Goal: Task Accomplishment & Management: Complete application form

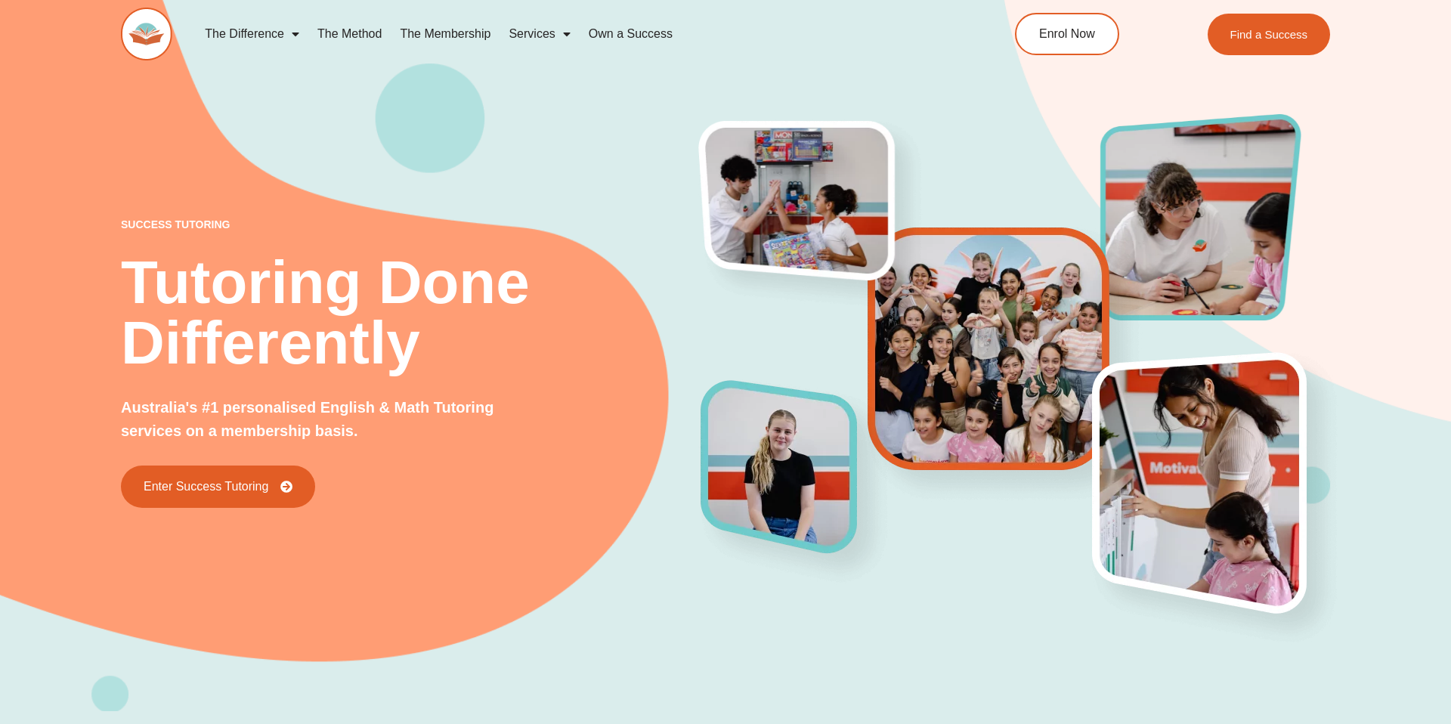
click at [437, 314] on h2 "Tutoring Done Differently" at bounding box center [411, 312] width 580 height 121
click at [278, 33] on link "The Difference" at bounding box center [252, 34] width 113 height 35
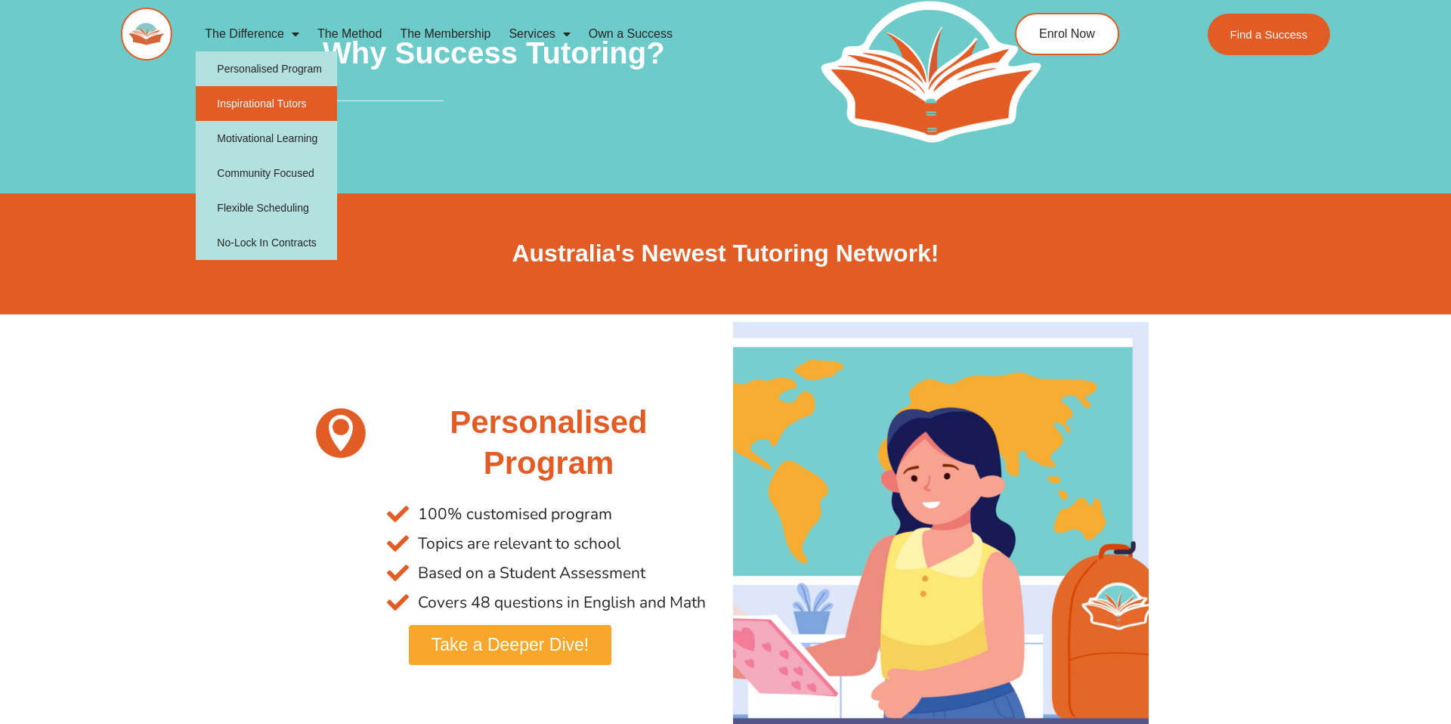
click at [262, 107] on link "Inspirational Tutors" at bounding box center [266, 103] width 141 height 35
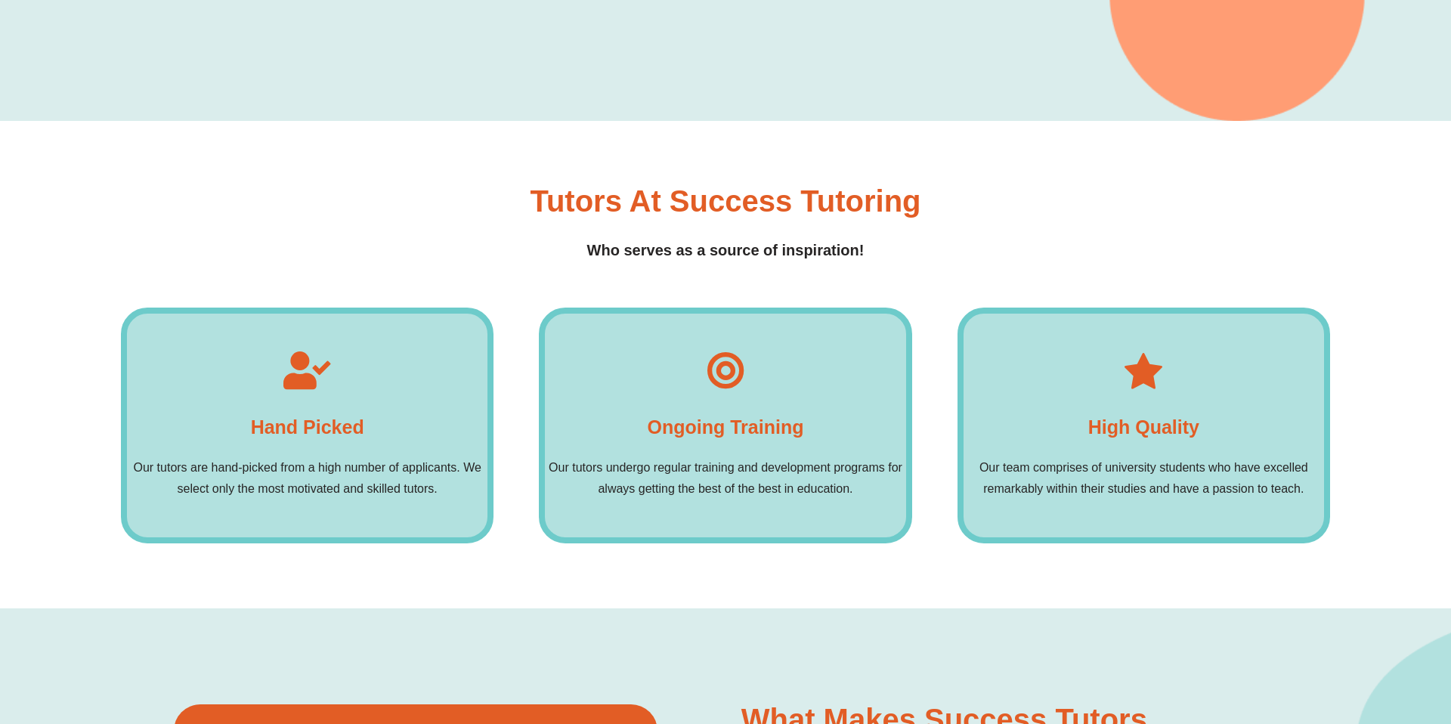
scroll to position [1196, 0]
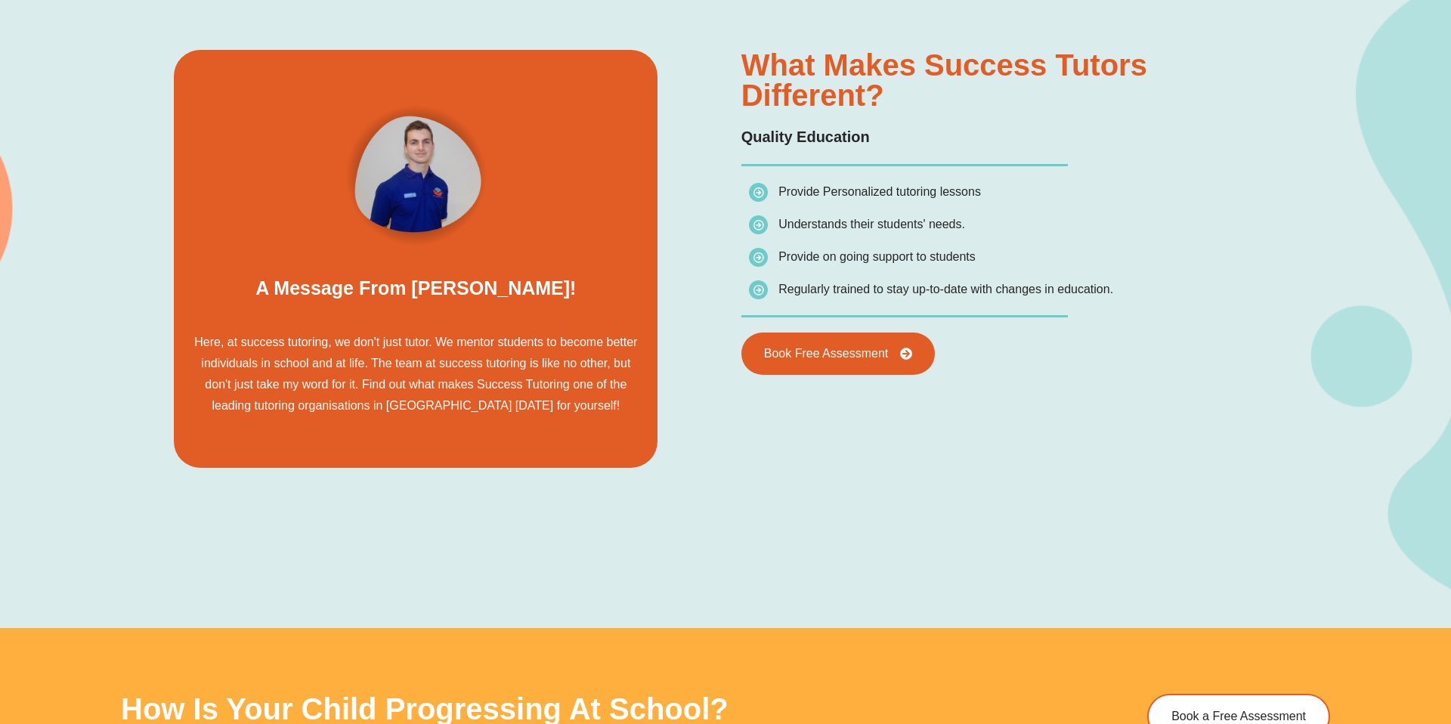
click at [380, 366] on p "Here, at success tutoring, we don't just tutor. We mentor students to become be…" at bounding box center [415, 374] width 456 height 85
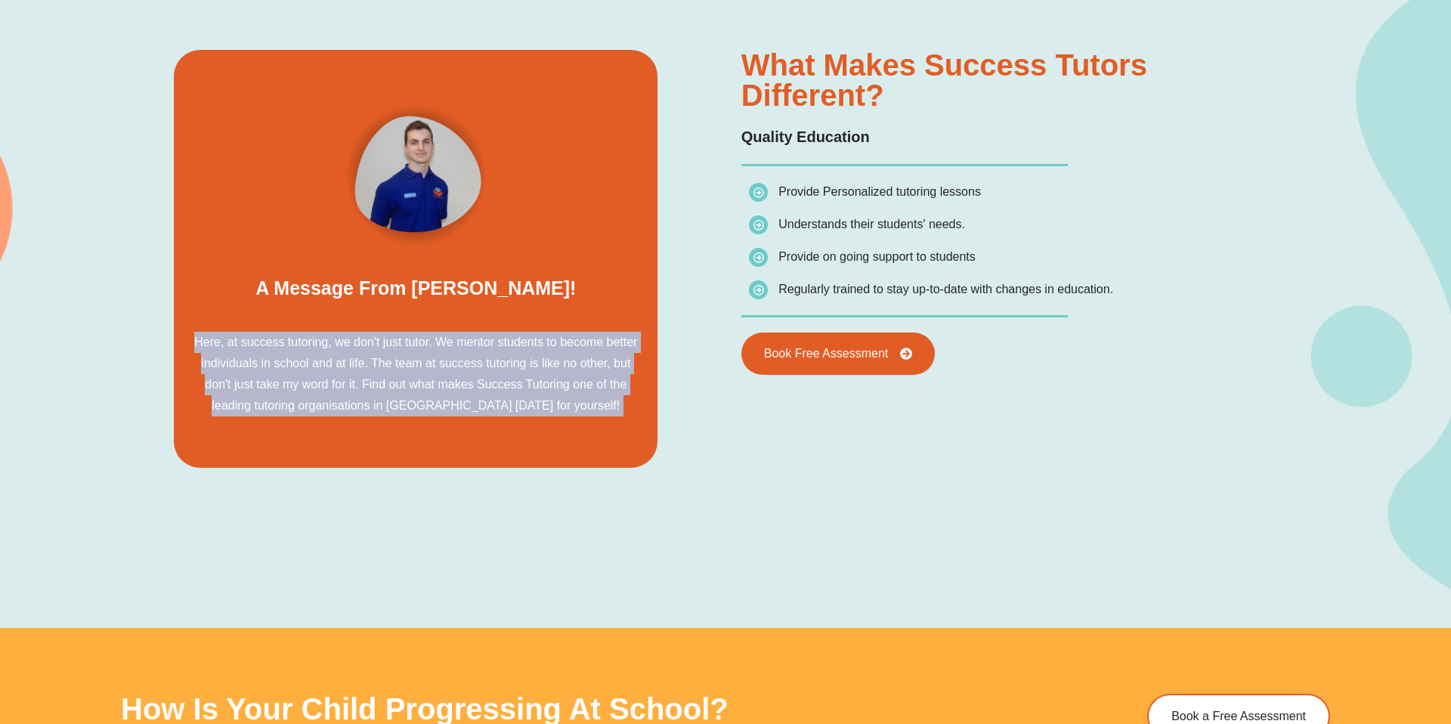
click at [380, 366] on p "Here, at success tutoring, we don't just tutor. We mentor students to become be…" at bounding box center [415, 374] width 456 height 85
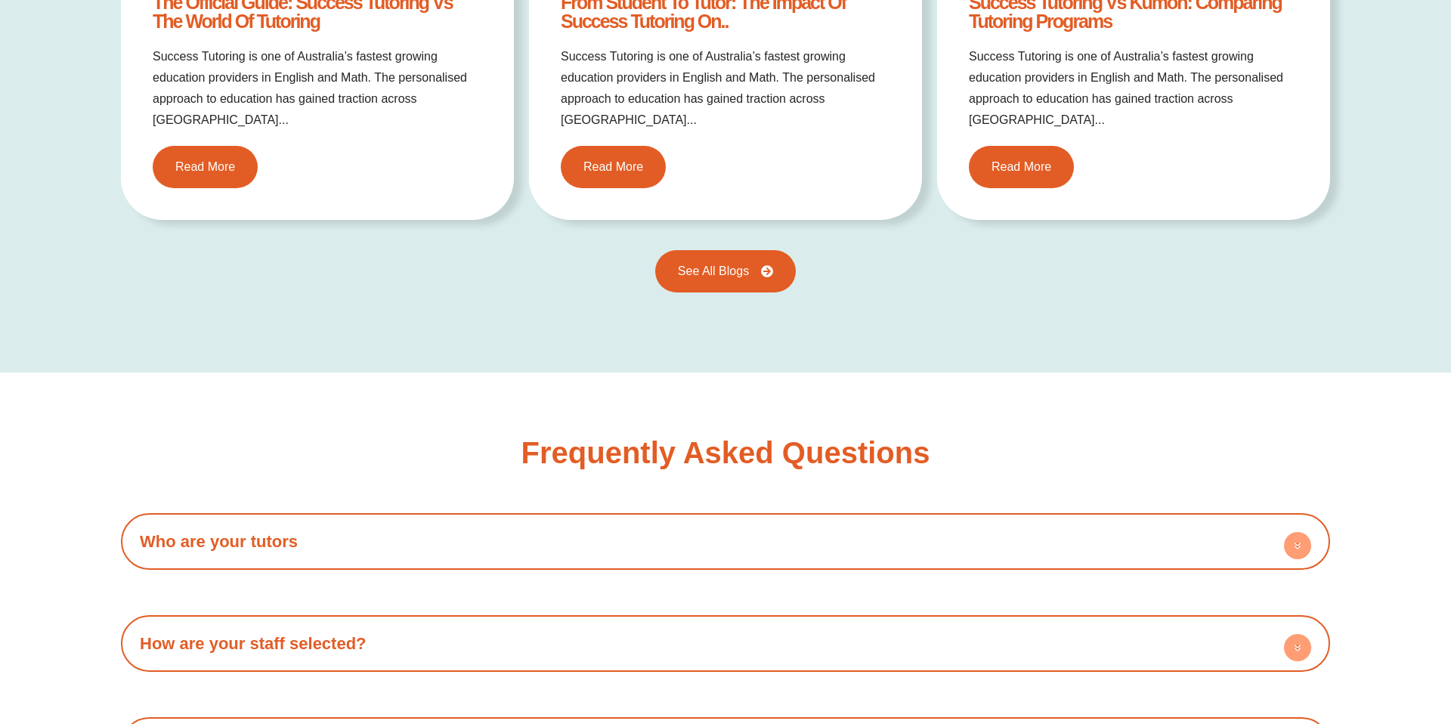
scroll to position [2756, 0]
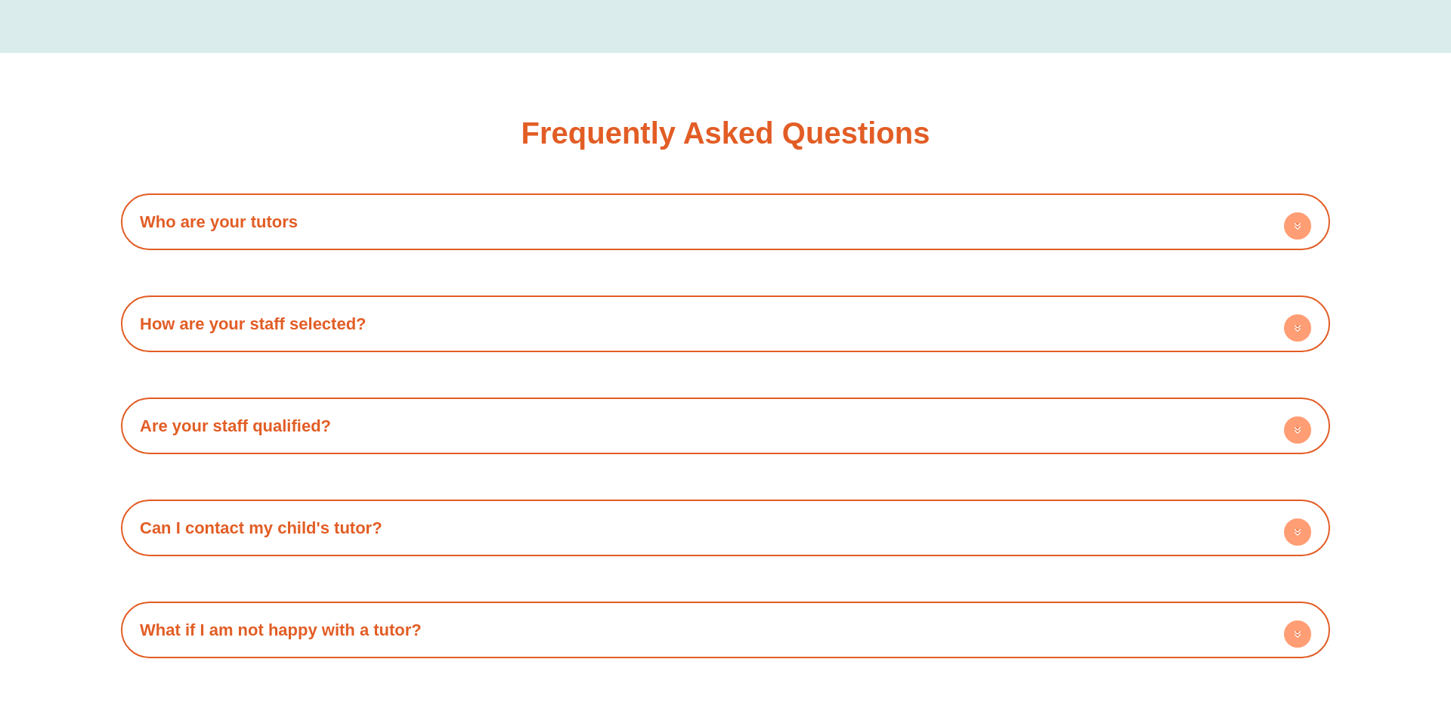
click at [404, 303] on h4 "How are your staff selected?" at bounding box center [725, 324] width 1194 height 42
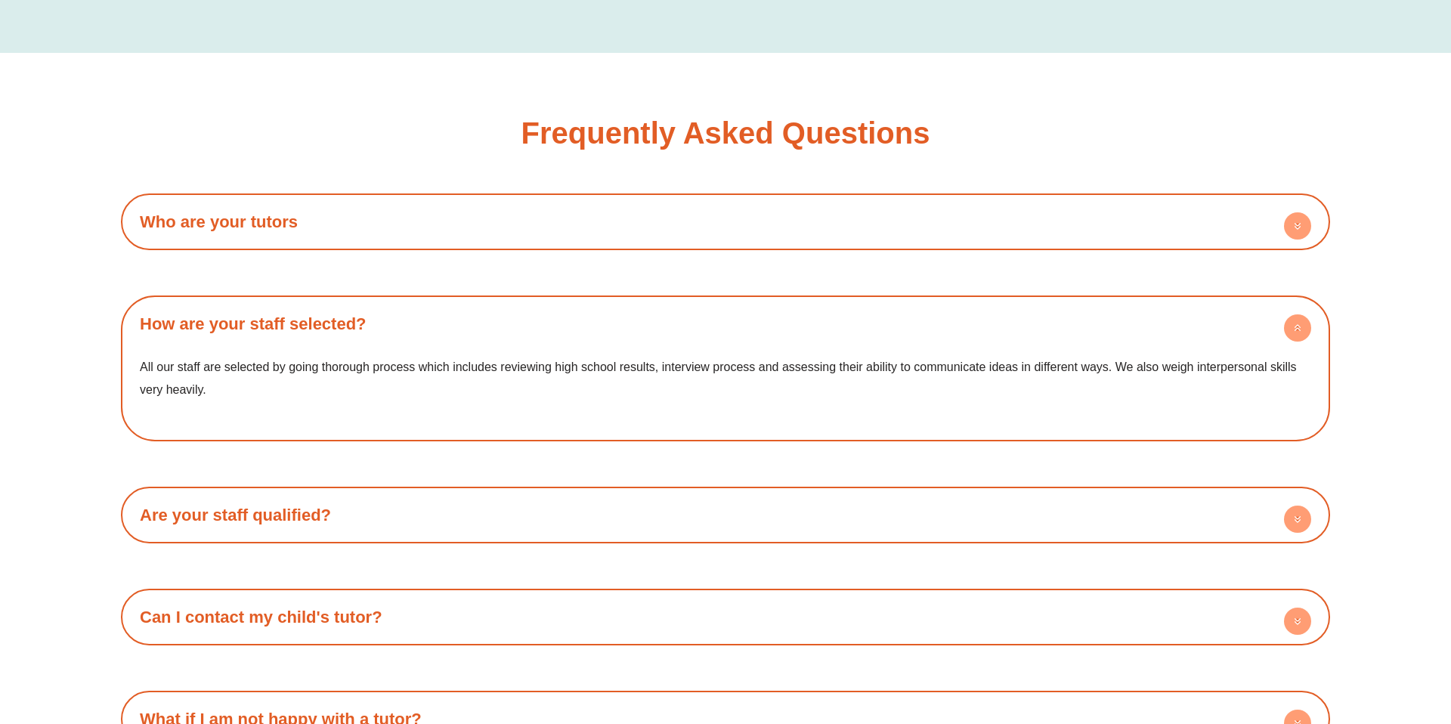
click at [431, 201] on h4 "Who are your tutors" at bounding box center [725, 222] width 1194 height 42
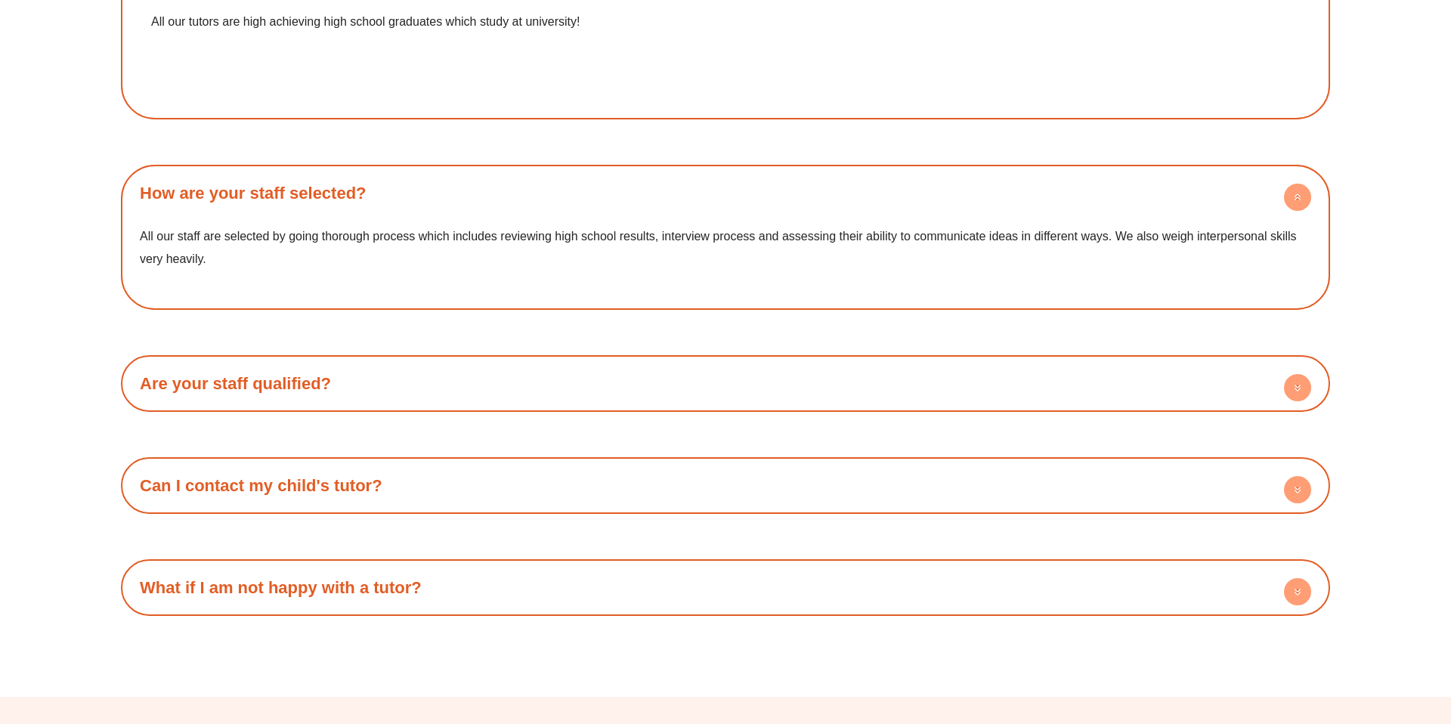
scroll to position [3132, 0]
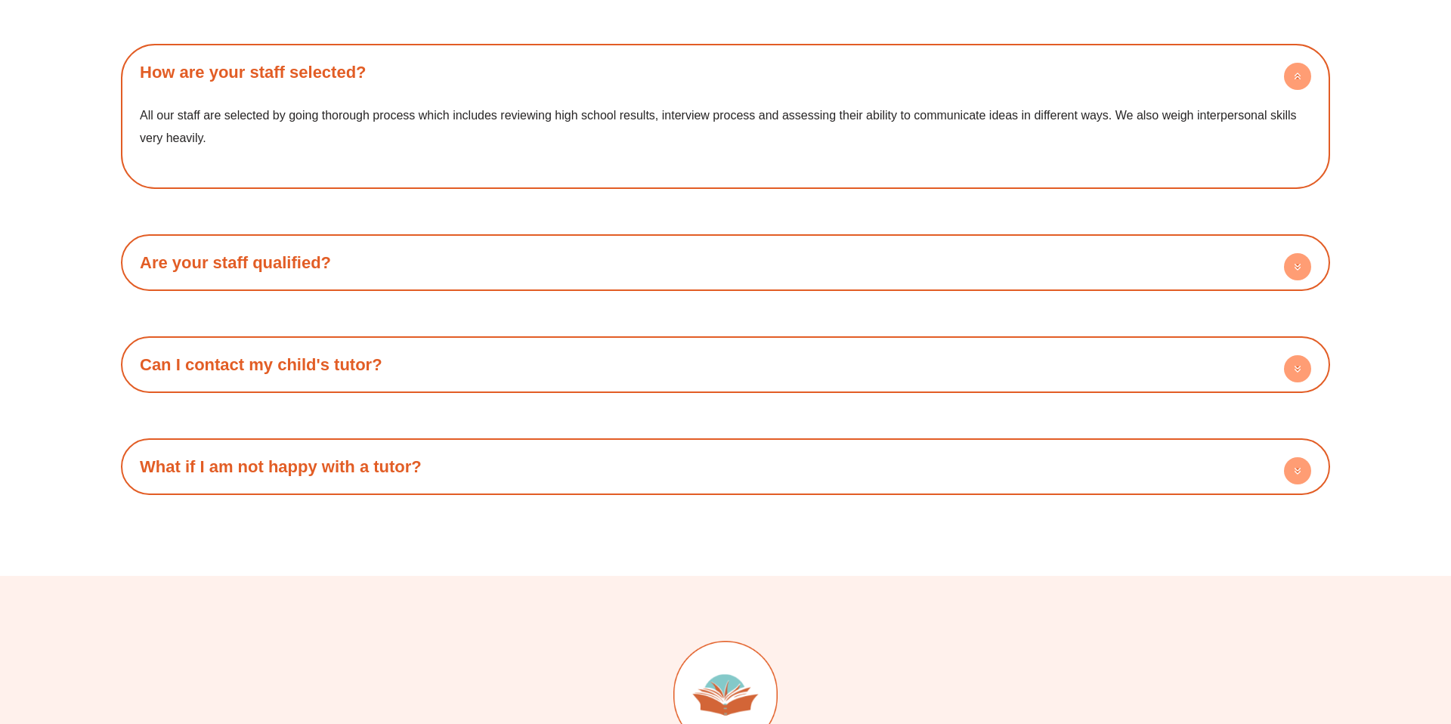
click at [399, 242] on h4 "Are your staff qualified?" at bounding box center [725, 263] width 1194 height 42
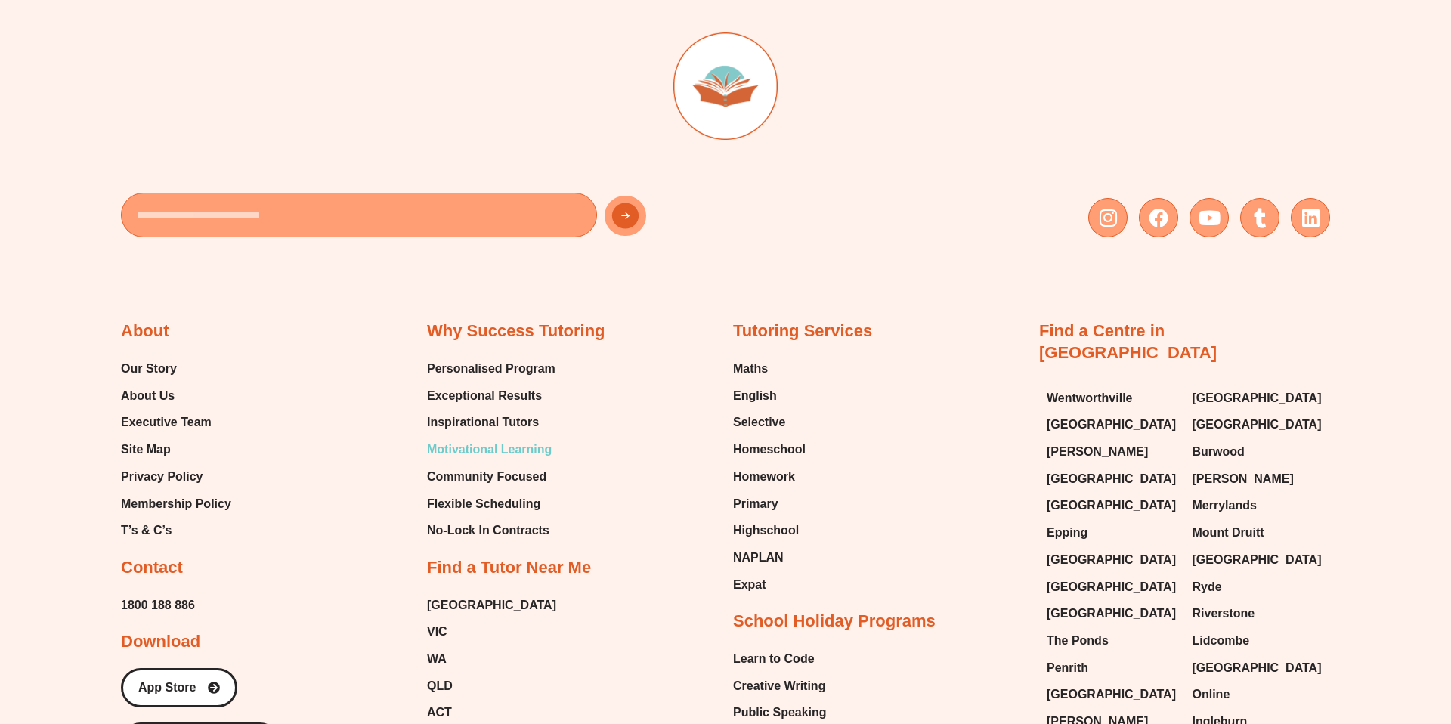
scroll to position [4025, 0]
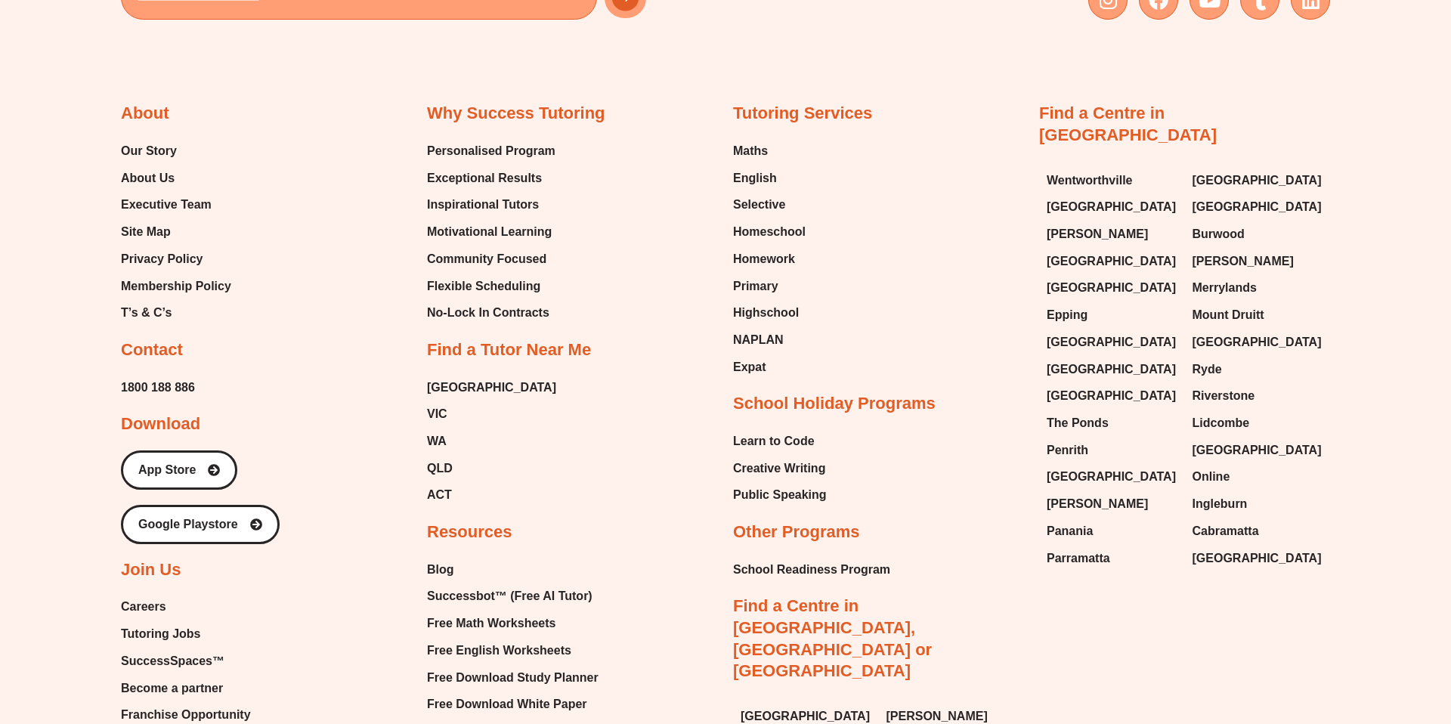
click at [195, 623] on span "Tutoring Jobs" at bounding box center [160, 634] width 79 height 23
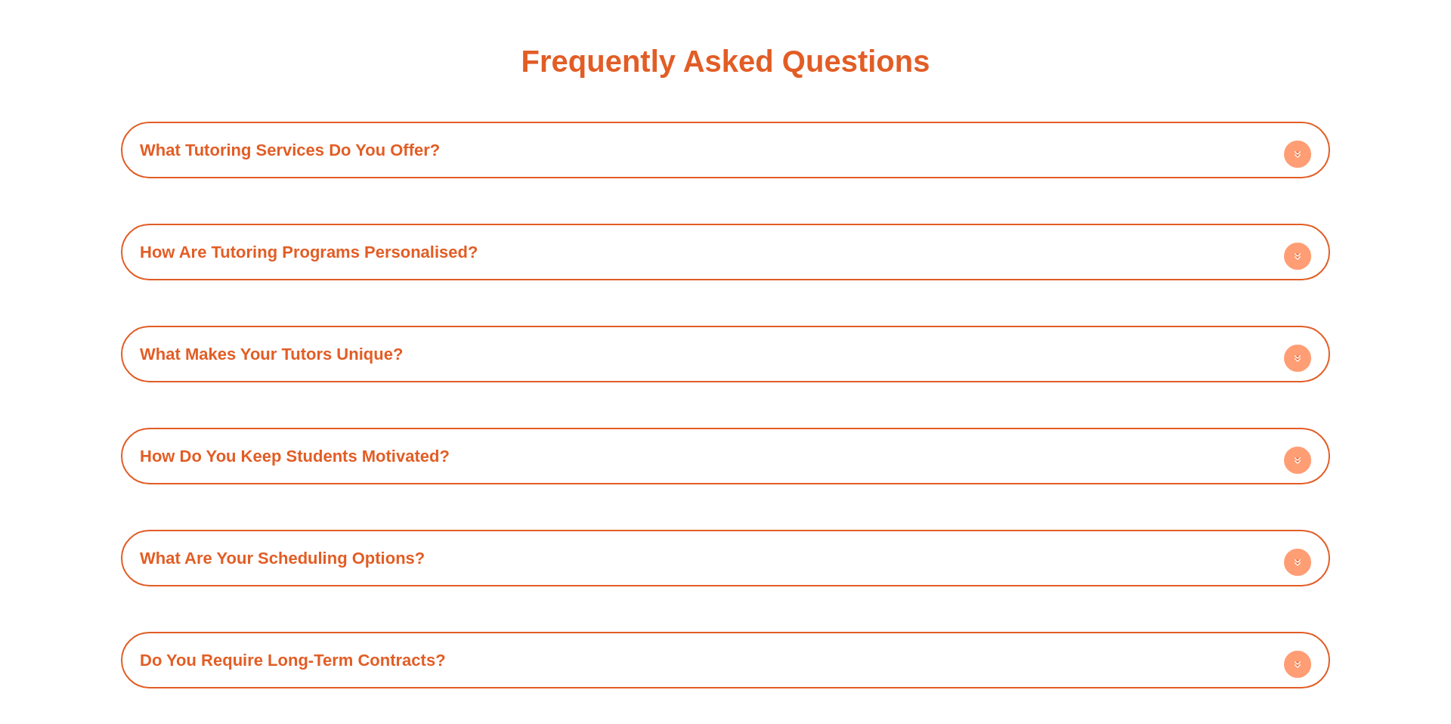
scroll to position [1991, 0]
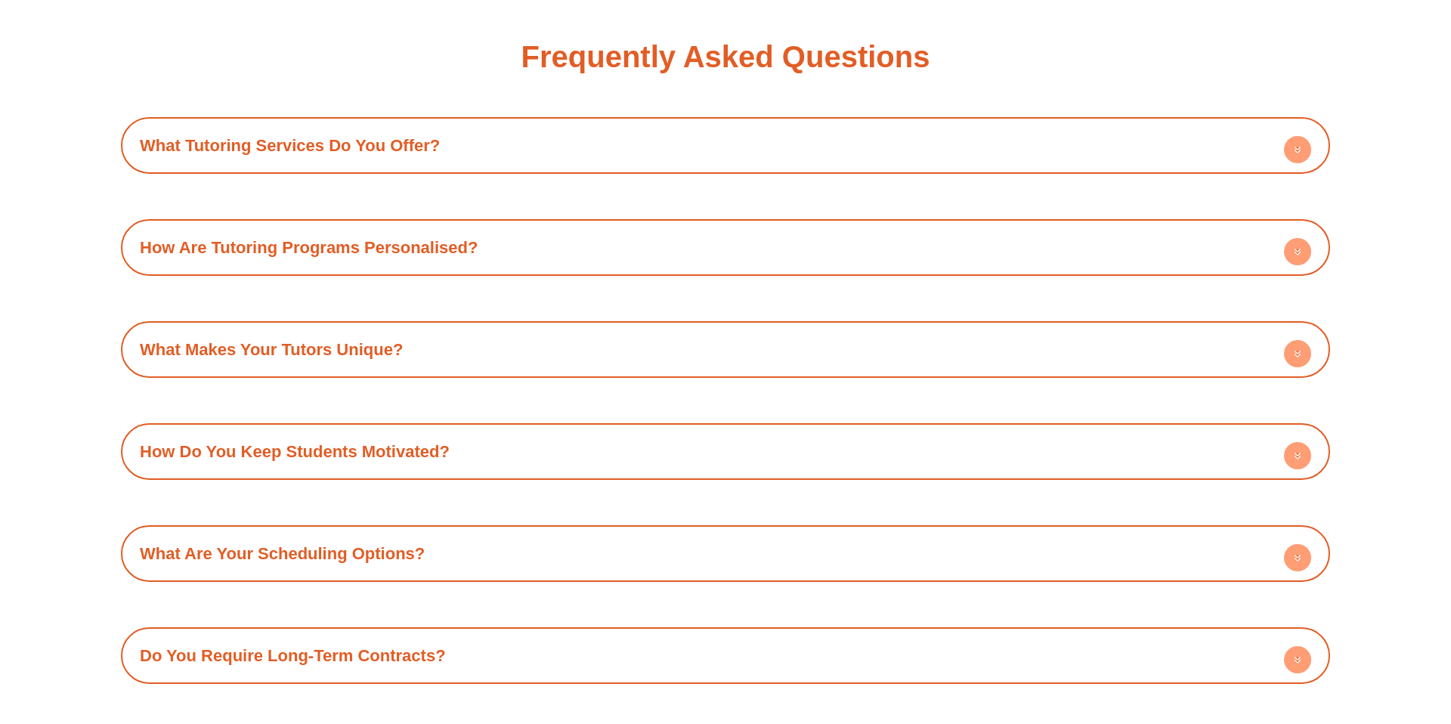
click at [413, 150] on link "What Tutoring Services Do You Offer?" at bounding box center [290, 145] width 300 height 19
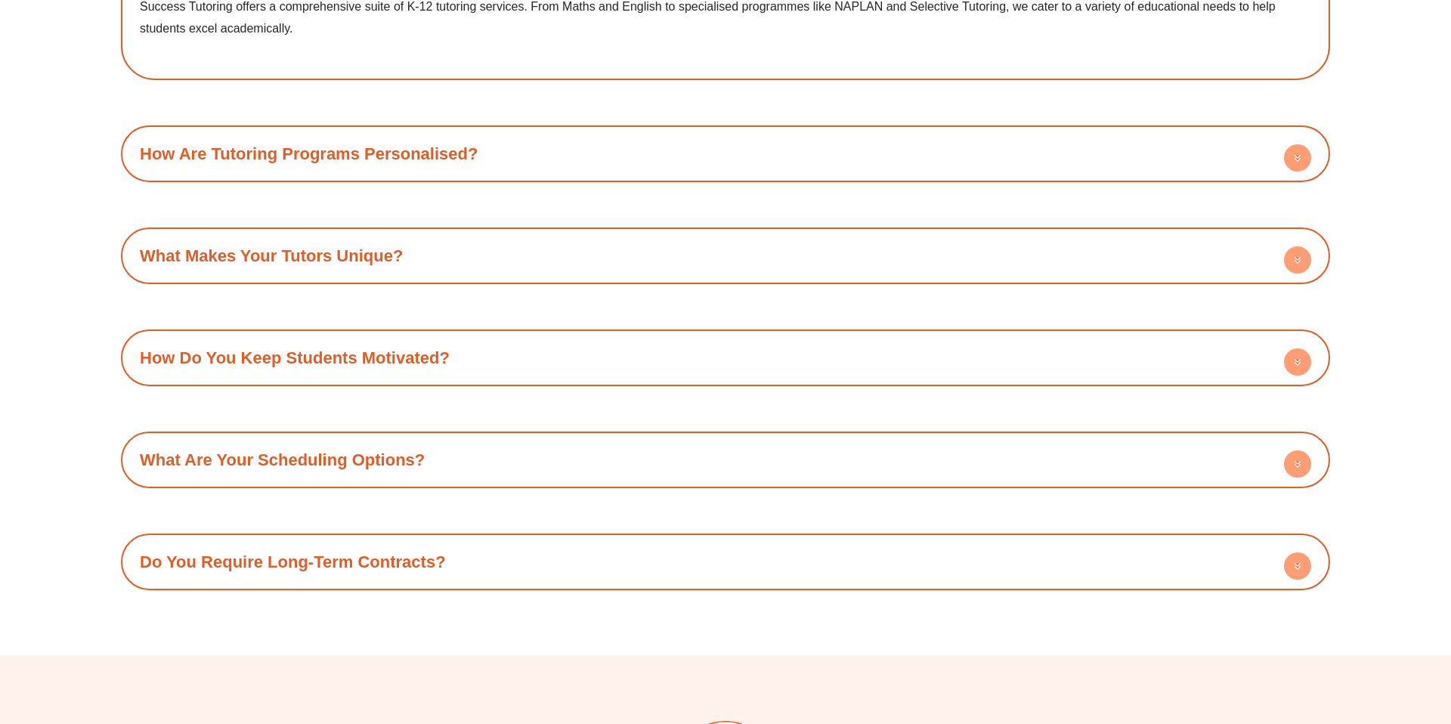
scroll to position [2174, 0]
click at [397, 441] on h4 "What Are Your Scheduling Options?" at bounding box center [725, 459] width 1194 height 42
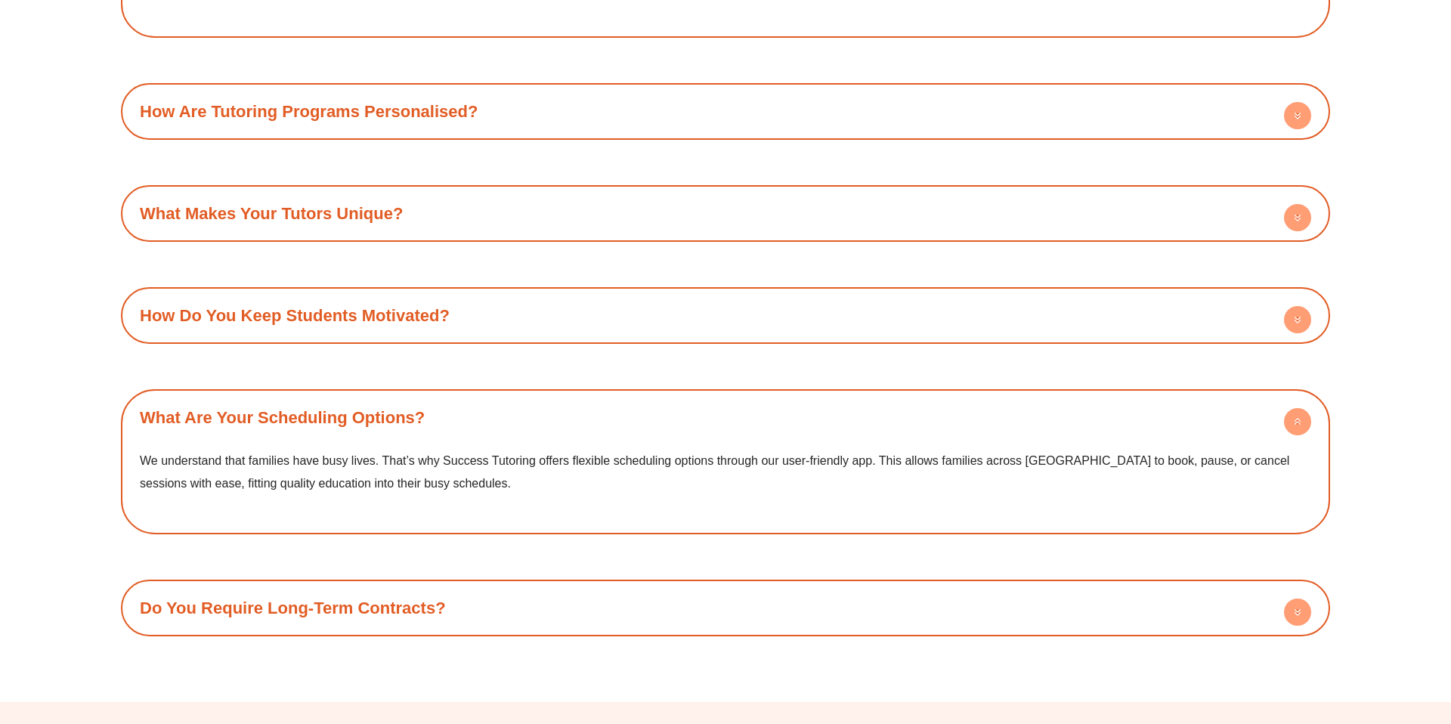
scroll to position [2224, 0]
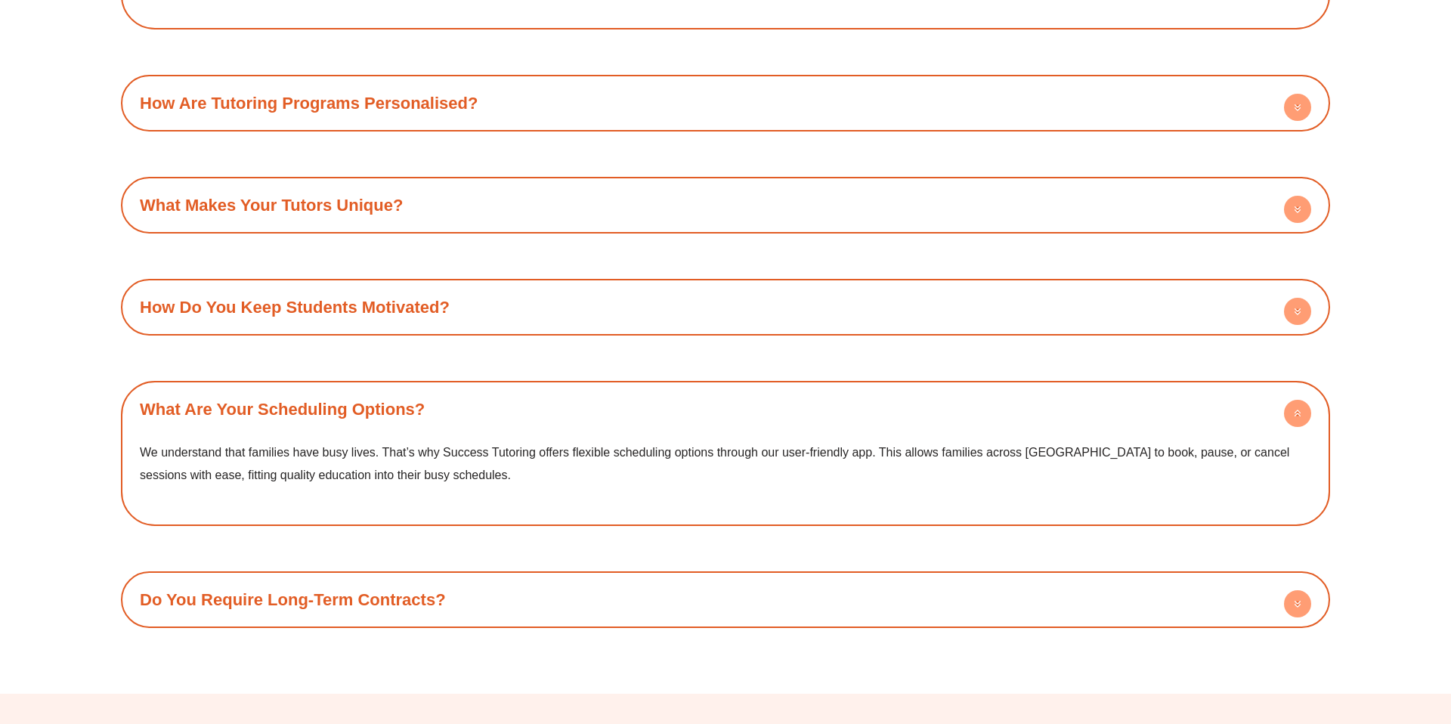
click at [408, 483] on p "We understand that families have busy lives. That’s why Success Tutoring offers…" at bounding box center [725, 463] width 1171 height 45
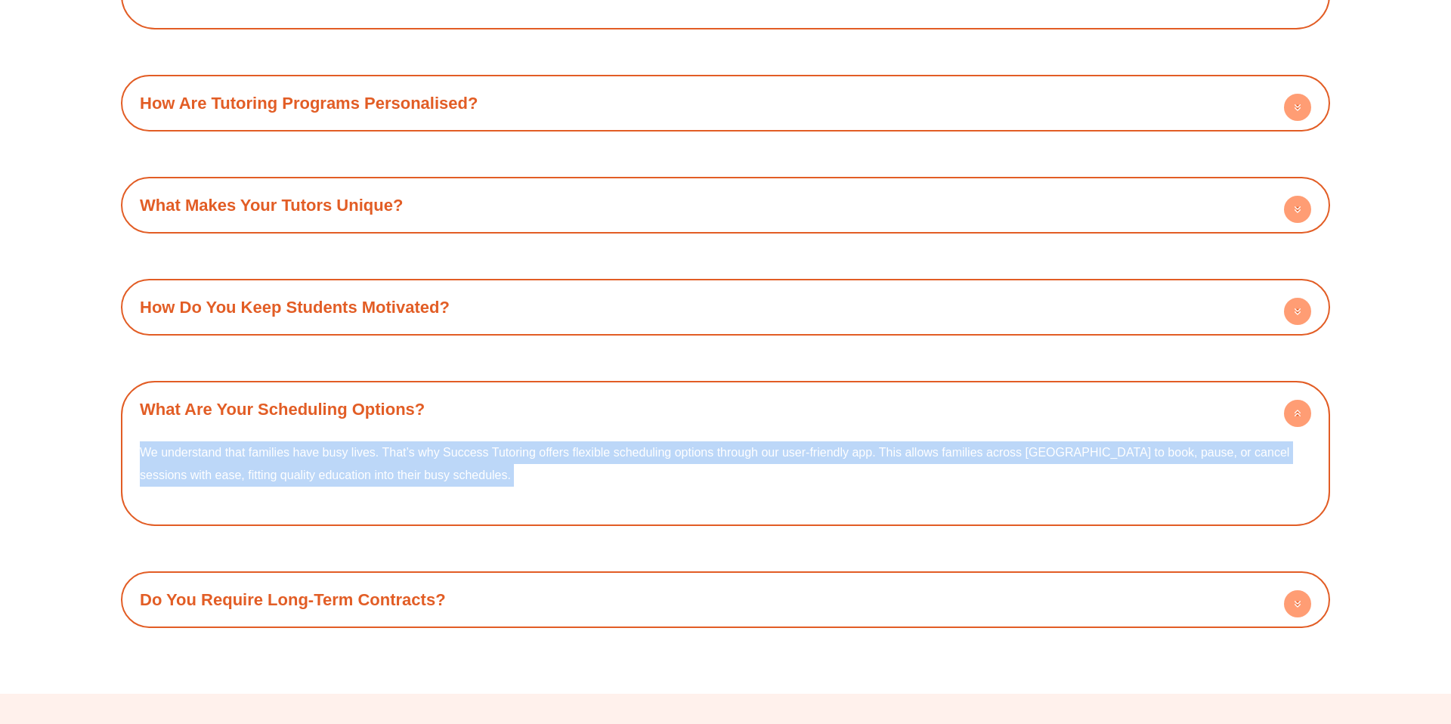
click at [408, 483] on p "We understand that families have busy lives. That’s why Success Tutoring offers…" at bounding box center [725, 463] width 1171 height 45
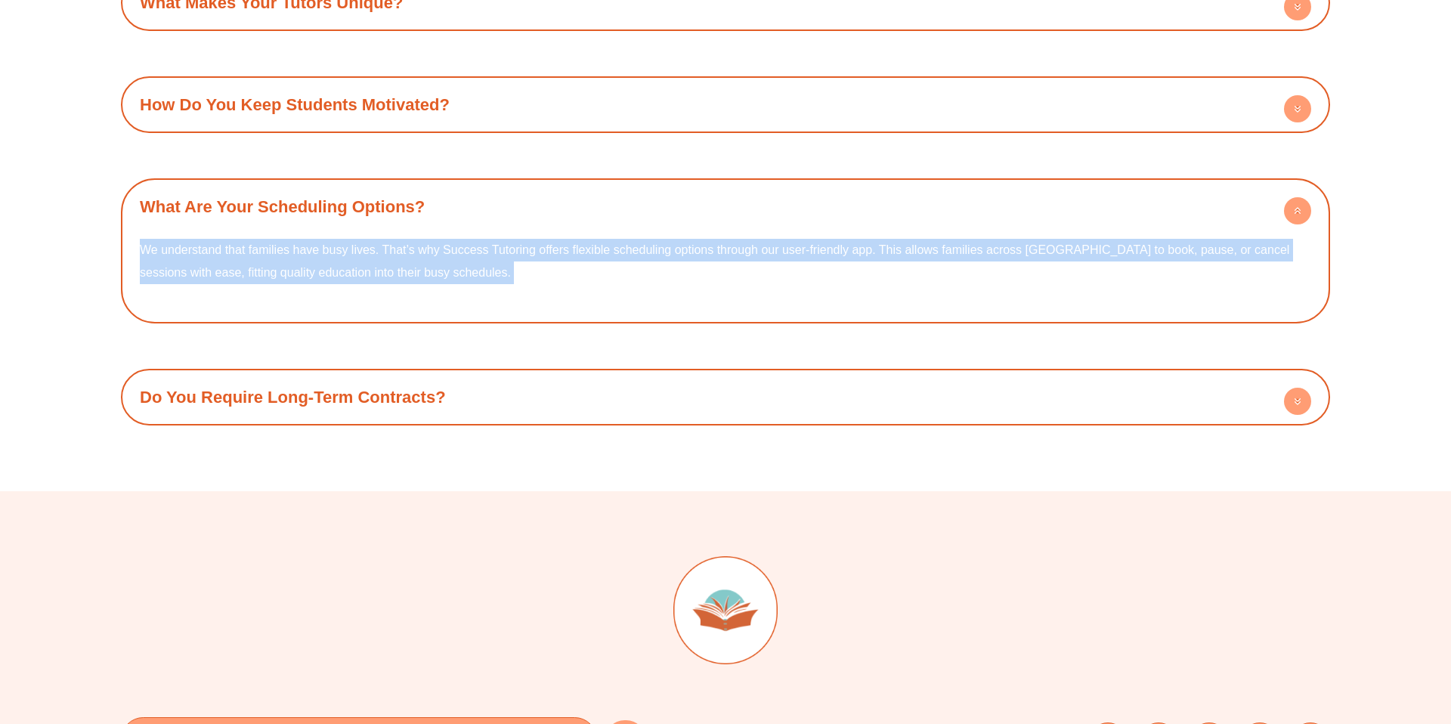
scroll to position [2438, 0]
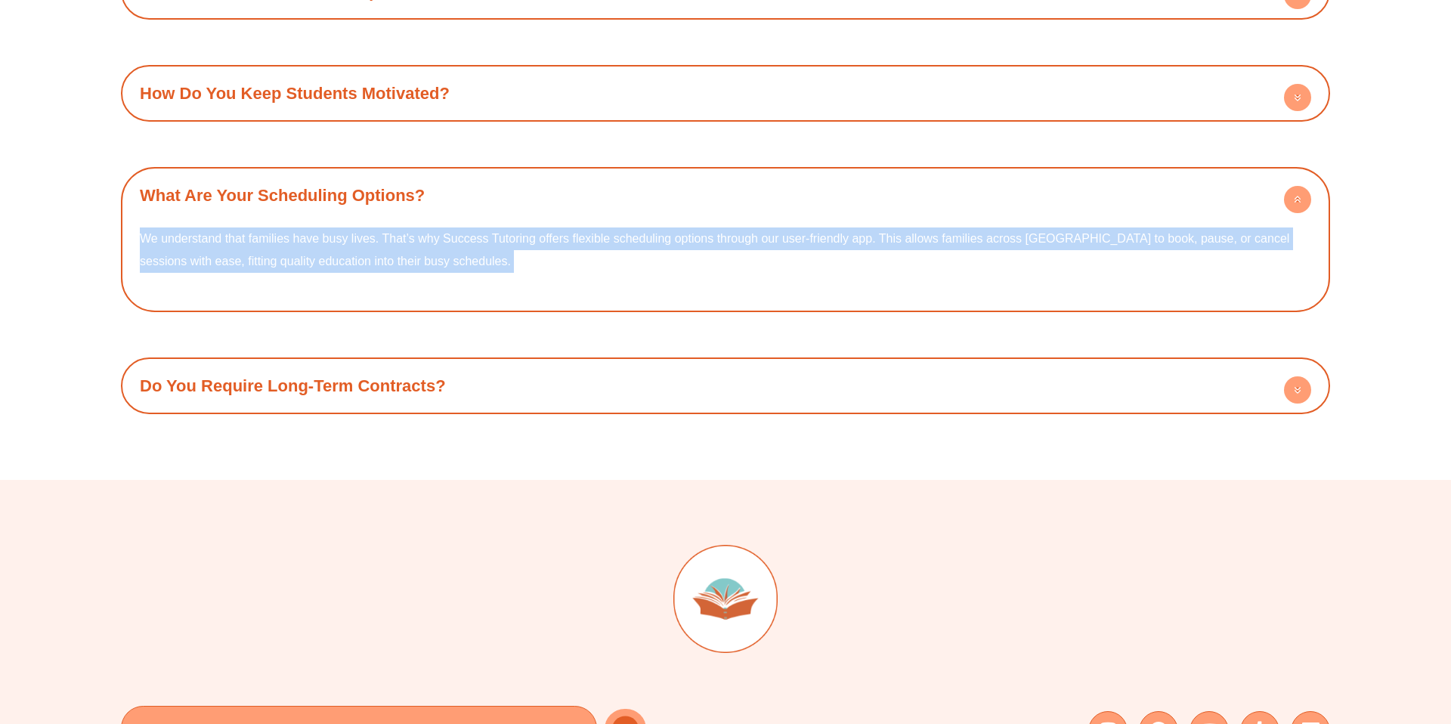
click at [445, 395] on link "Do You Require Long-Term Contracts?" at bounding box center [293, 385] width 306 height 19
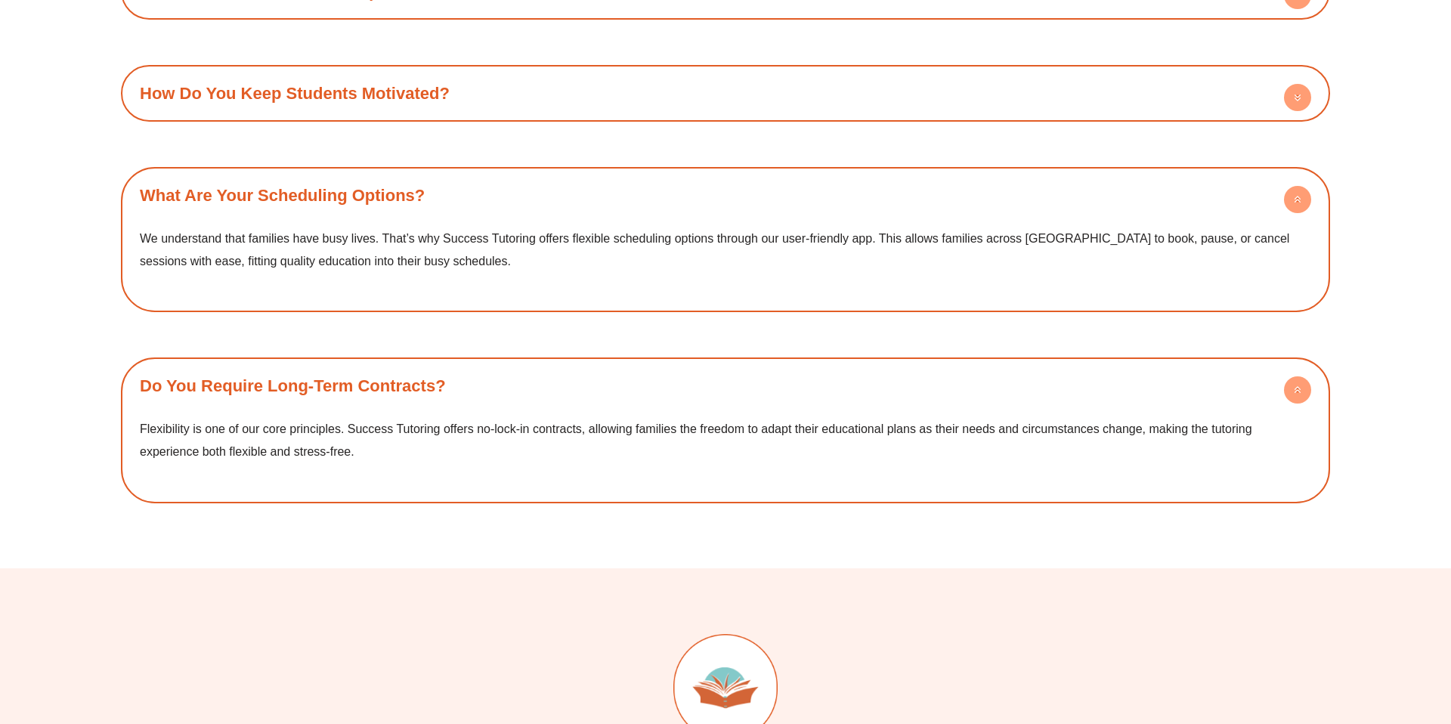
click at [450, 434] on span "Flexibility is one of our core principles. Success Tutoring offers no-lock-in c…" at bounding box center [696, 440] width 1113 height 36
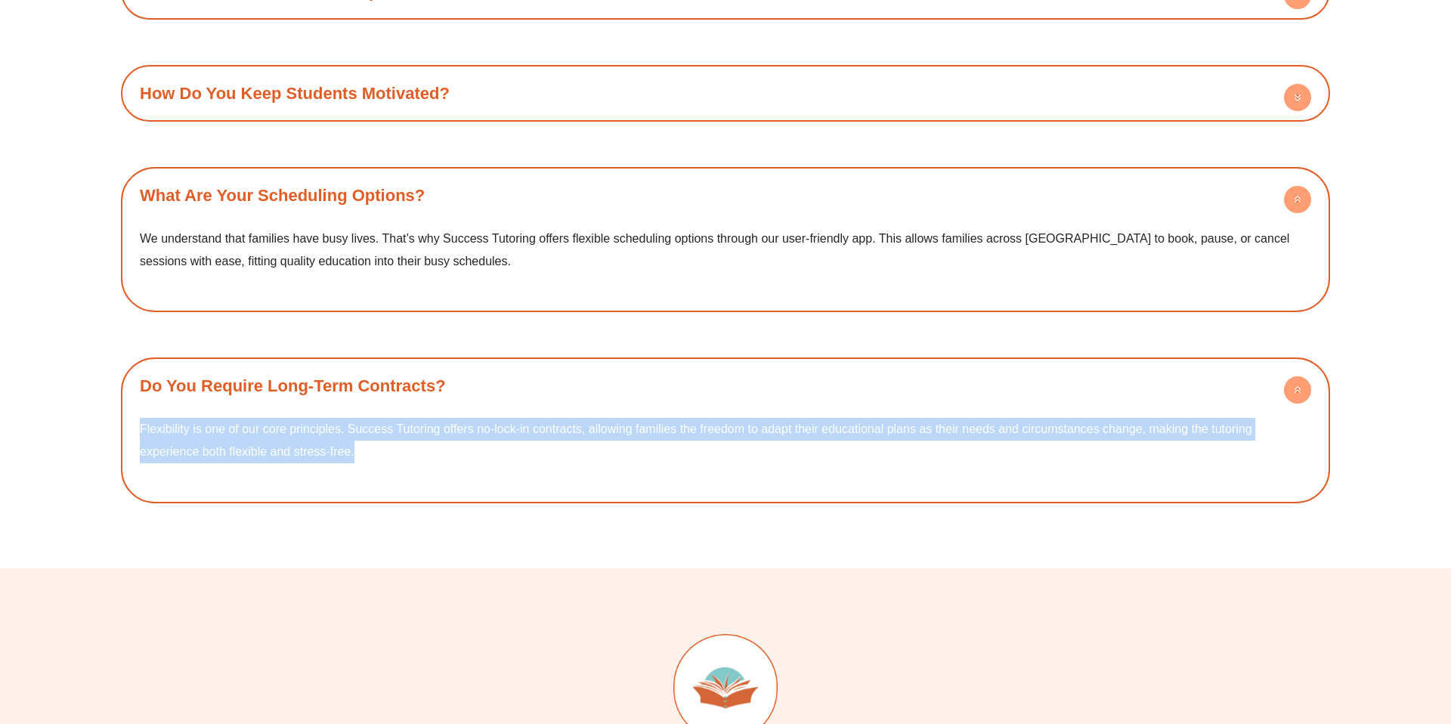
click at [450, 434] on span "Flexibility is one of our core principles. Success Tutoring offers no-lock-in c…" at bounding box center [696, 440] width 1113 height 36
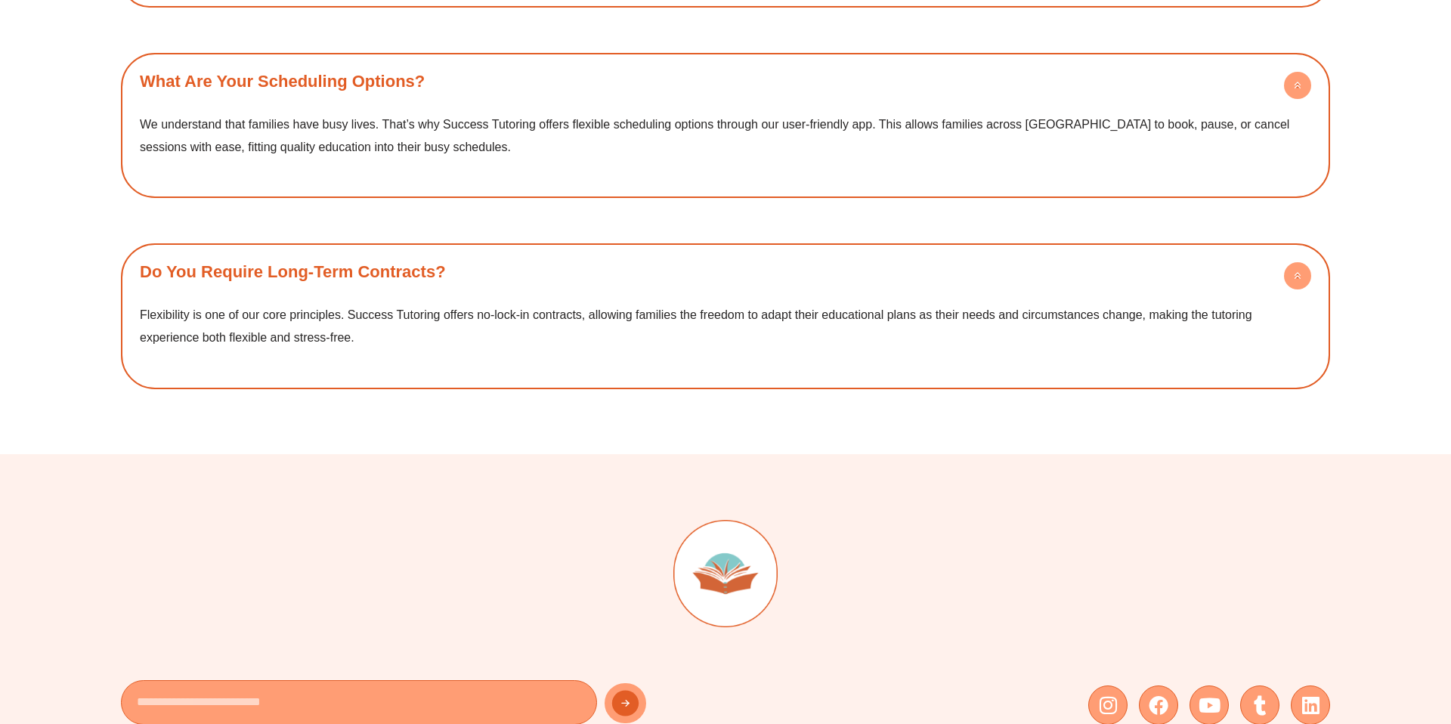
scroll to position [2509, 0]
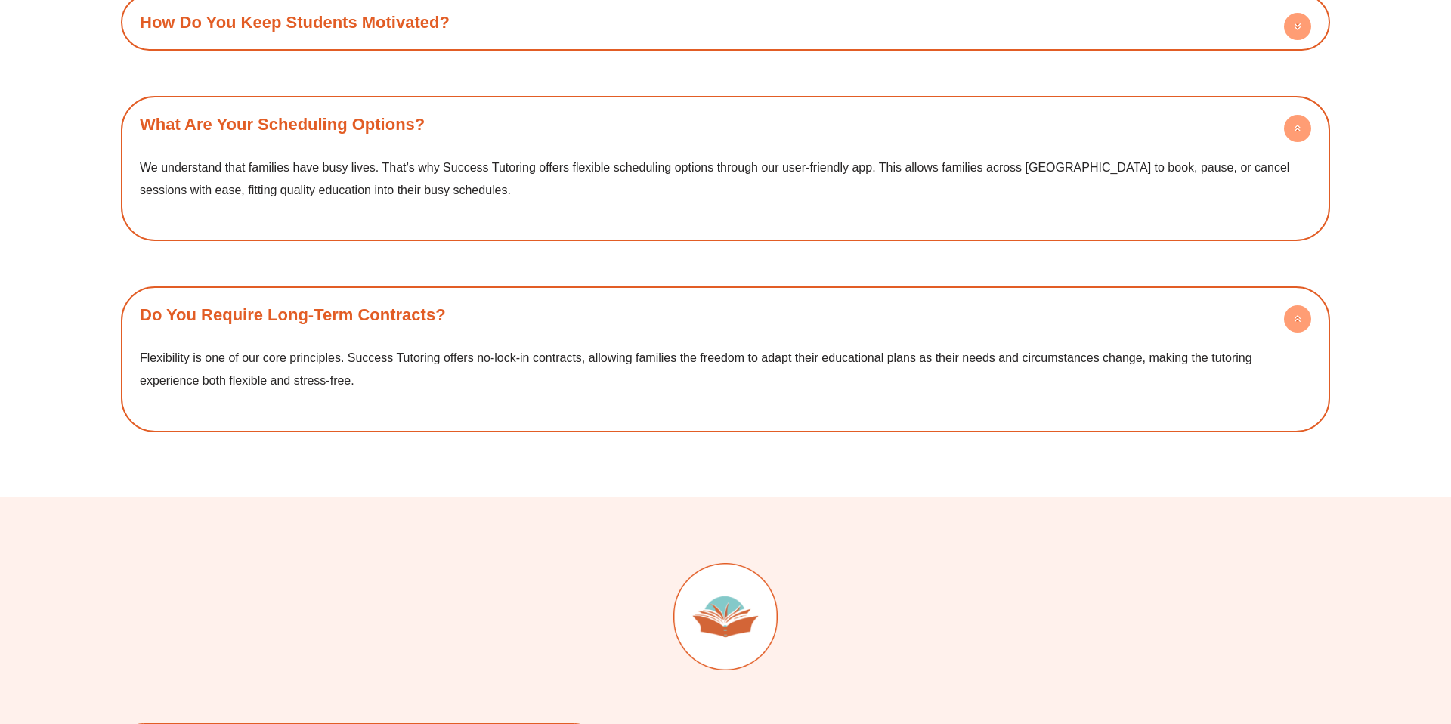
click at [356, 36] on h4 "How Do You Keep Students Motivated?" at bounding box center [725, 23] width 1194 height 42
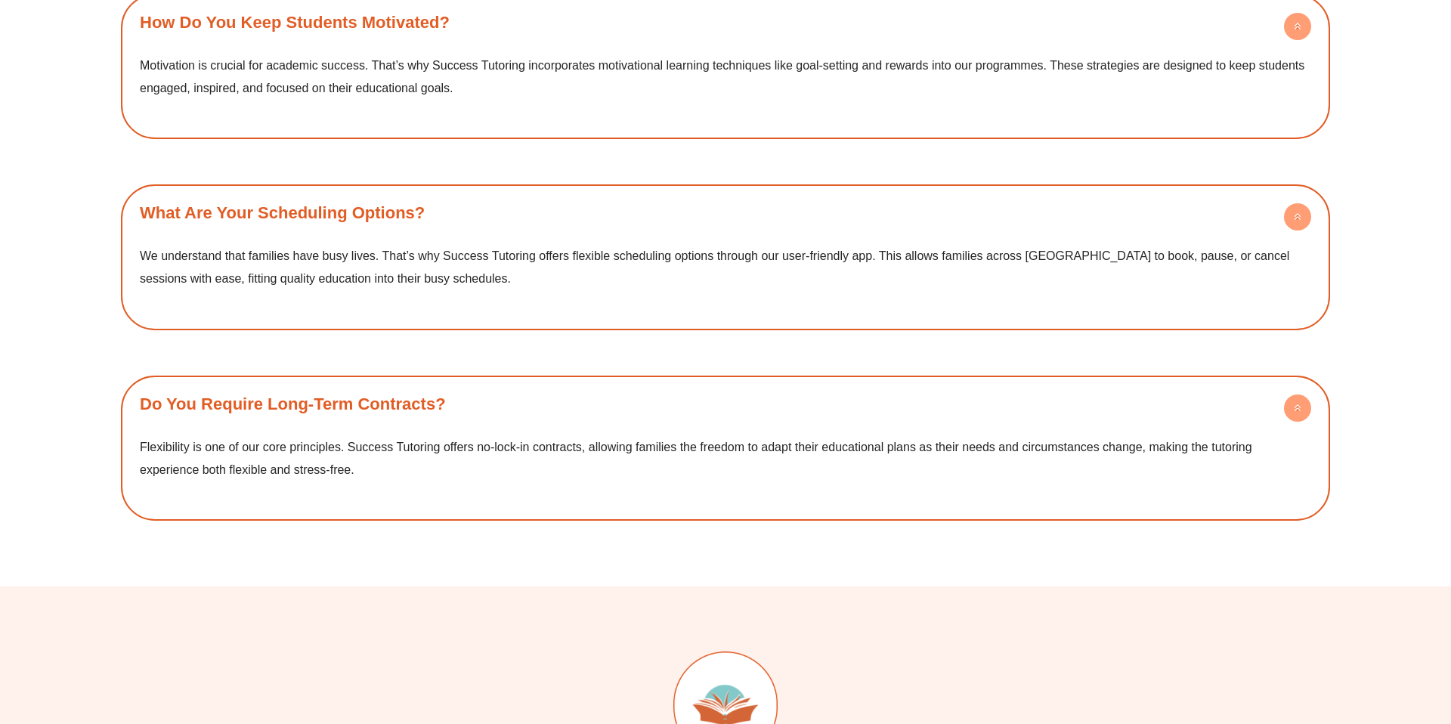
click at [363, 88] on span "Motivation is crucial for academic success. That’s why Success Tutoring incorpo…" at bounding box center [722, 77] width 1165 height 36
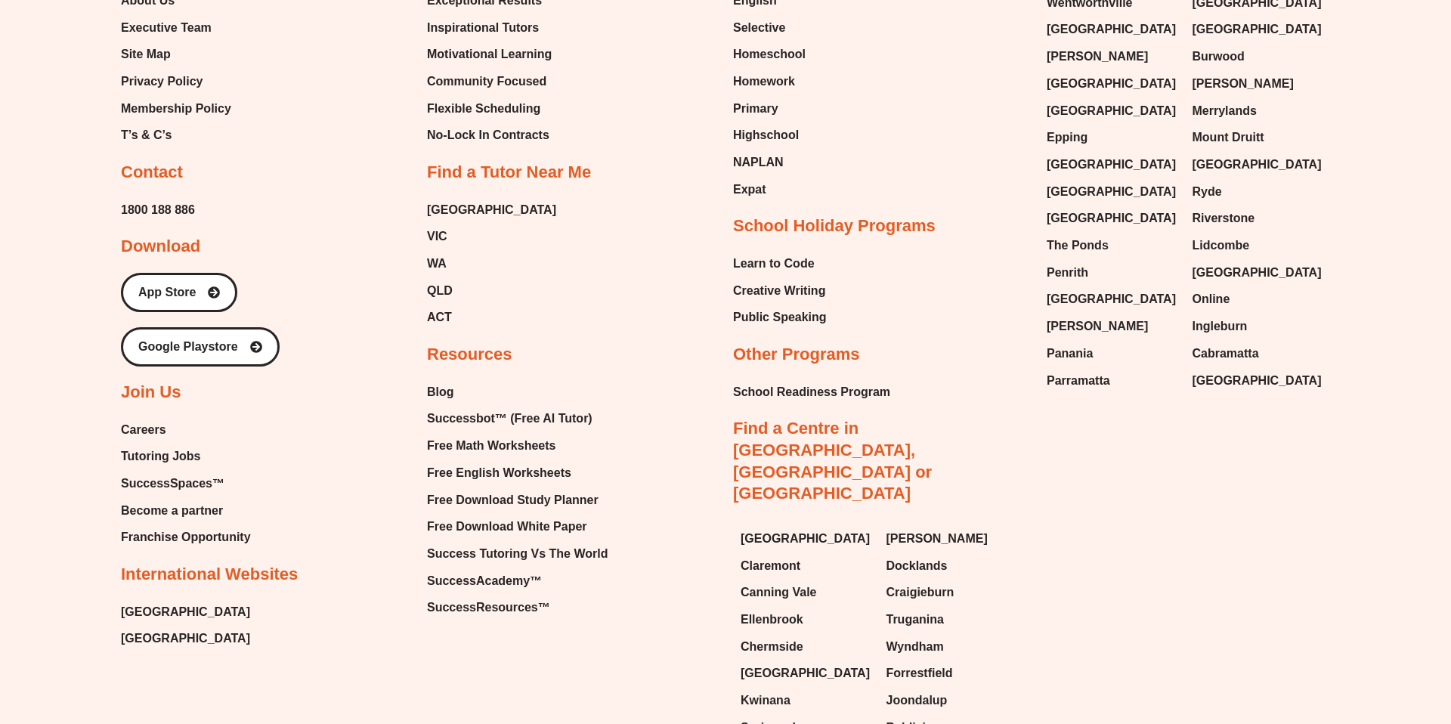
scroll to position [3526, 0]
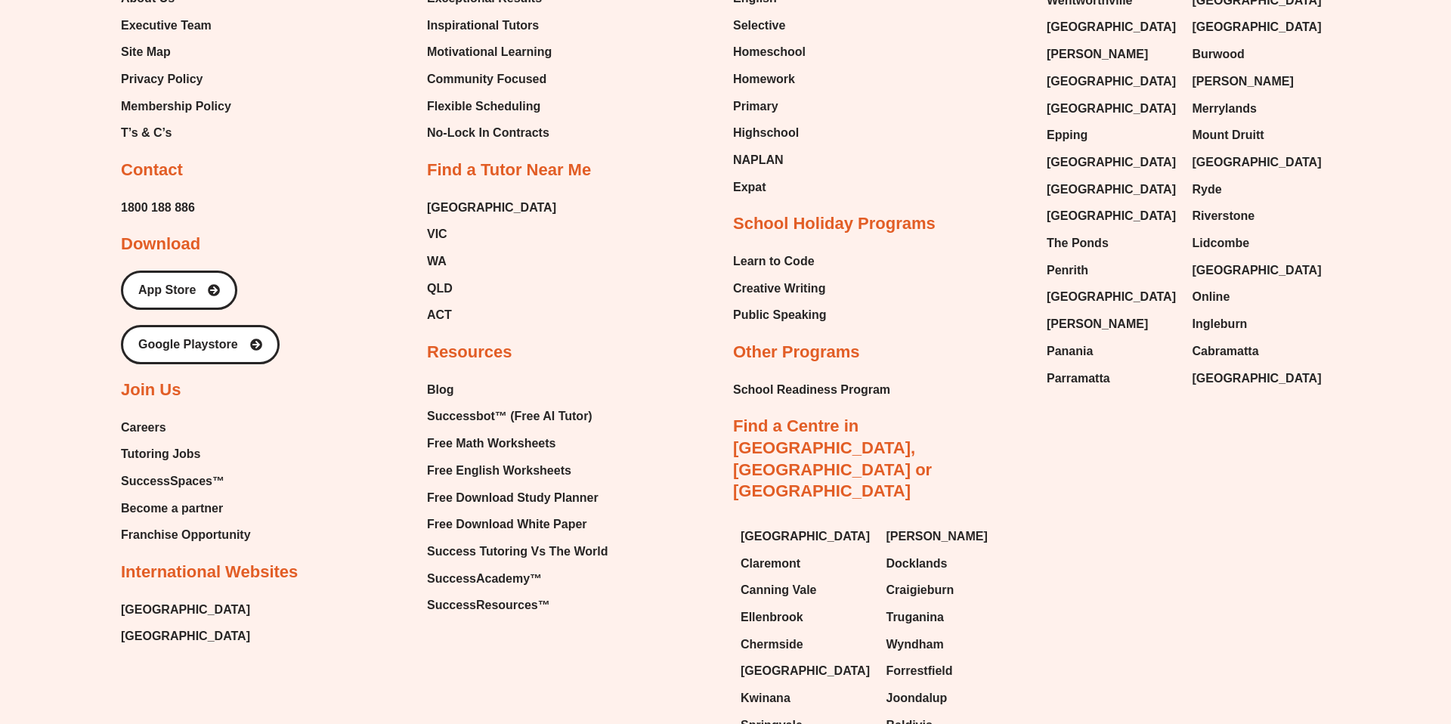
click at [812, 221] on h2 "School Holiday Programs" at bounding box center [834, 224] width 203 height 22
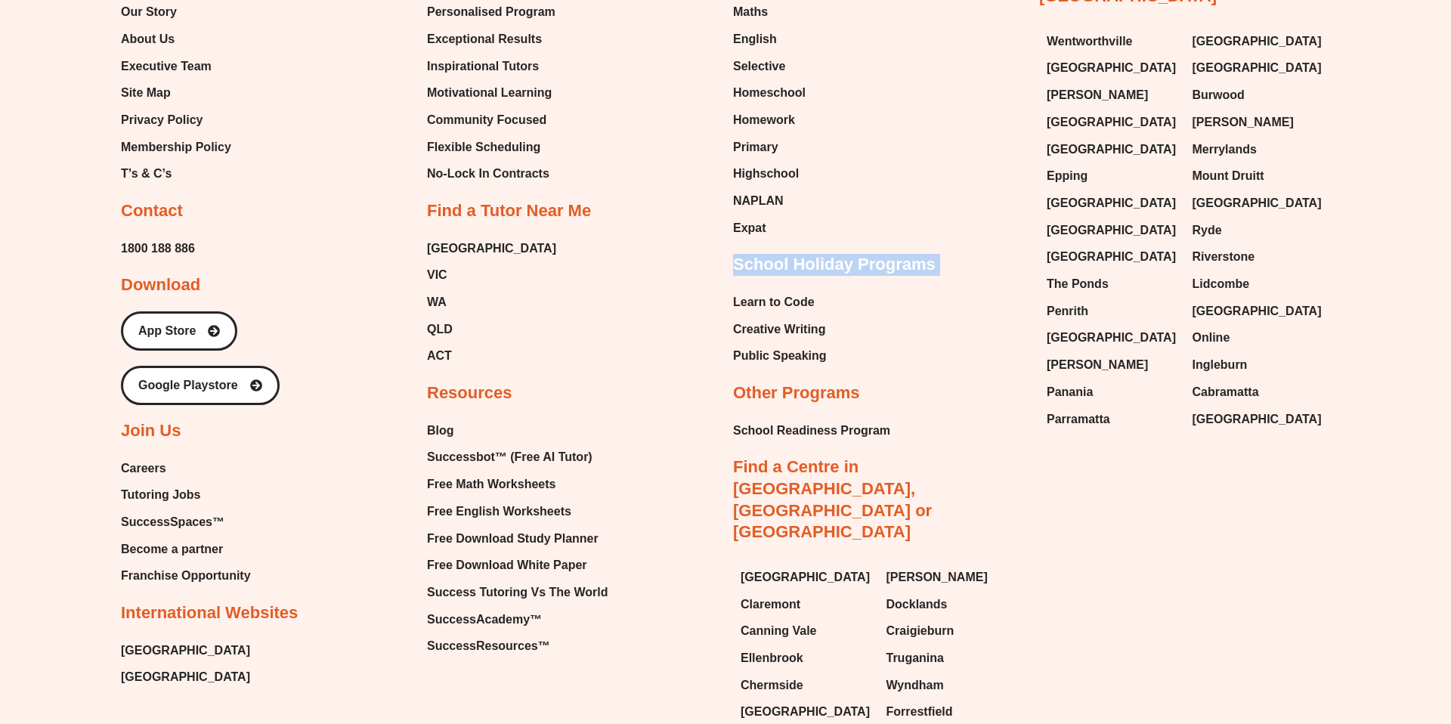
scroll to position [3443, 0]
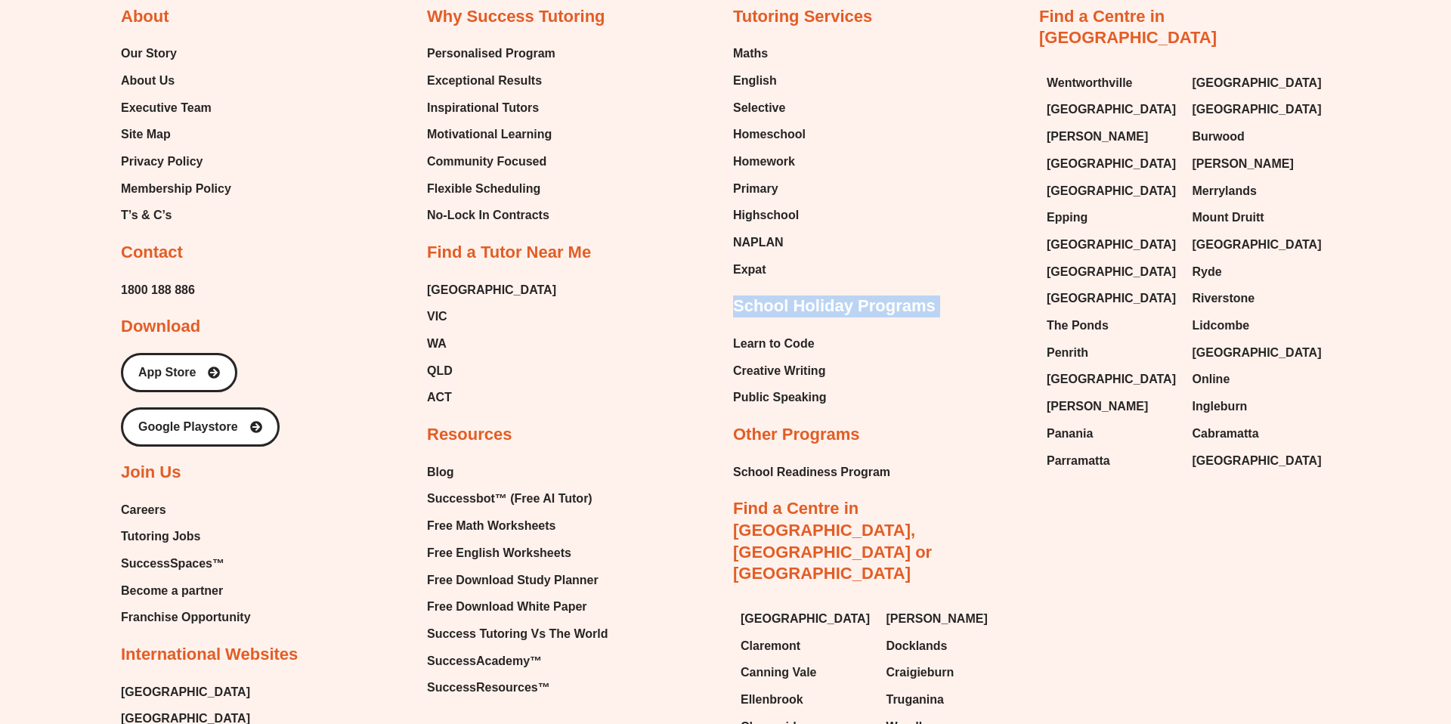
click at [813, 294] on div "Tutoring Services Maths English Selective Homeschool Homework Primary Highschoo…" at bounding box center [878, 416] width 291 height 821
click at [818, 306] on h2 "School Holiday Programs" at bounding box center [834, 307] width 203 height 22
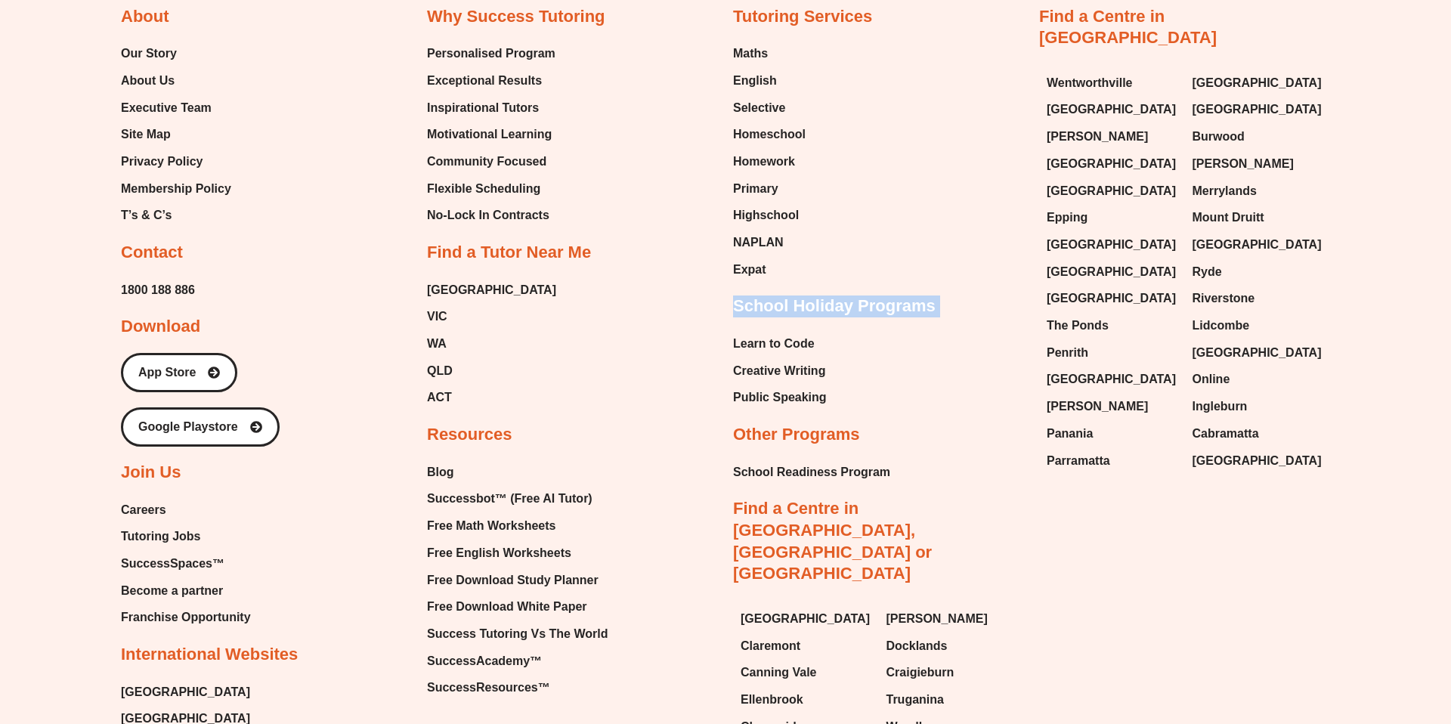
click at [818, 306] on h2 "School Holiday Programs" at bounding box center [834, 307] width 203 height 22
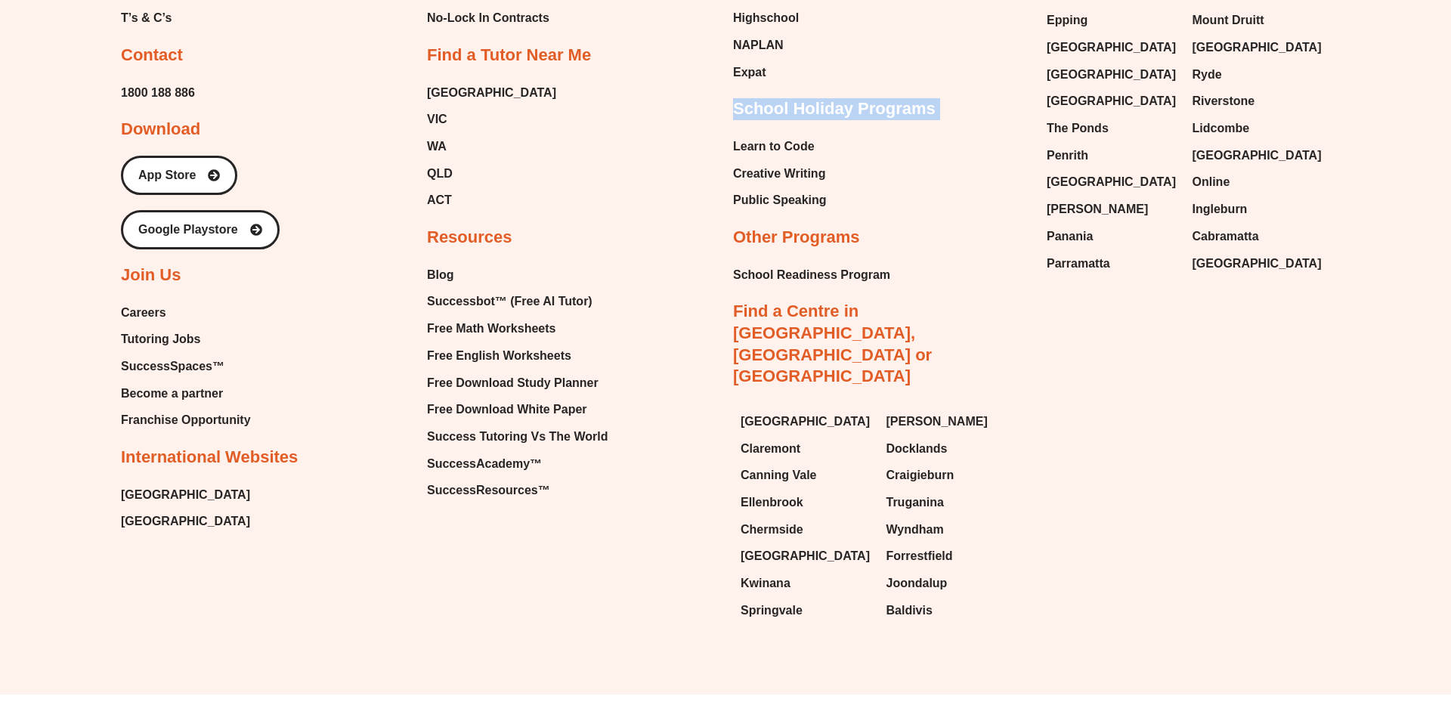
scroll to position [3641, 0]
click at [181, 343] on span "Tutoring Jobs" at bounding box center [160, 338] width 79 height 23
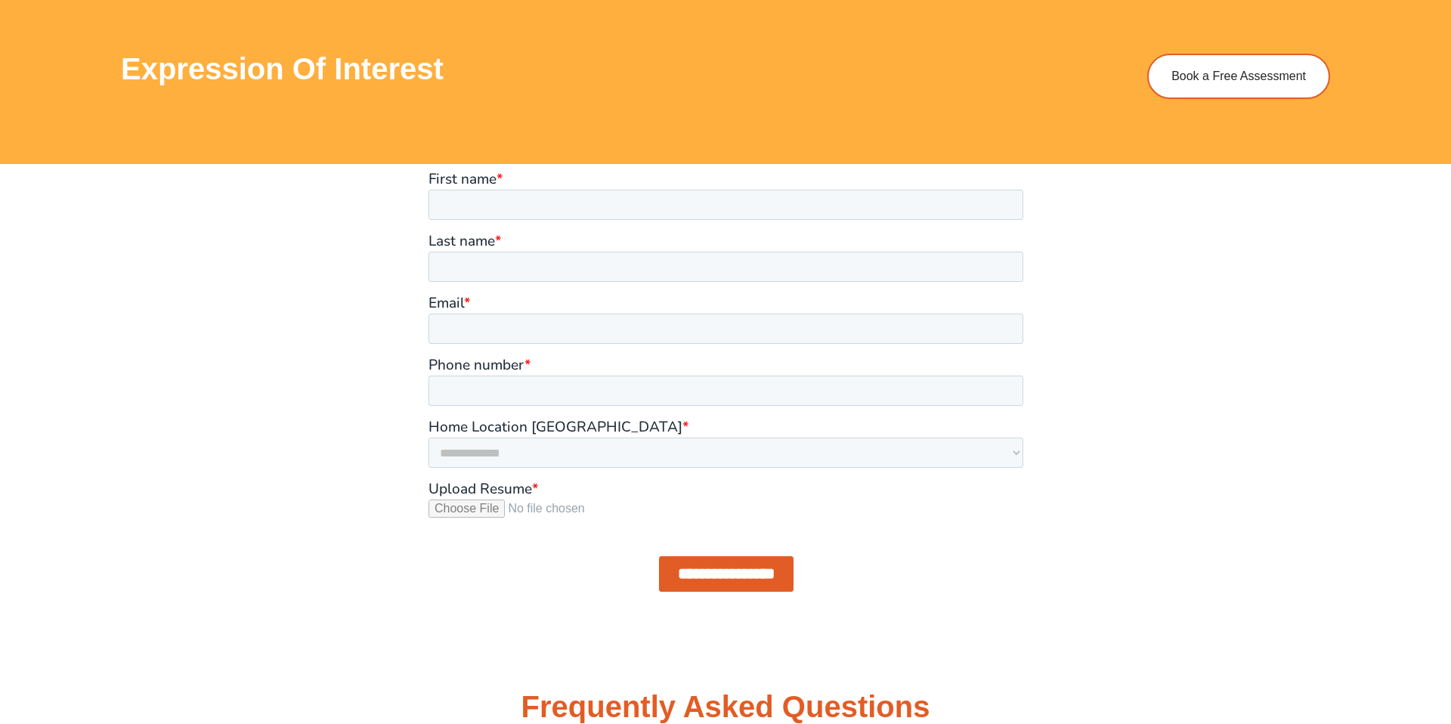
scroll to position [1336, 0]
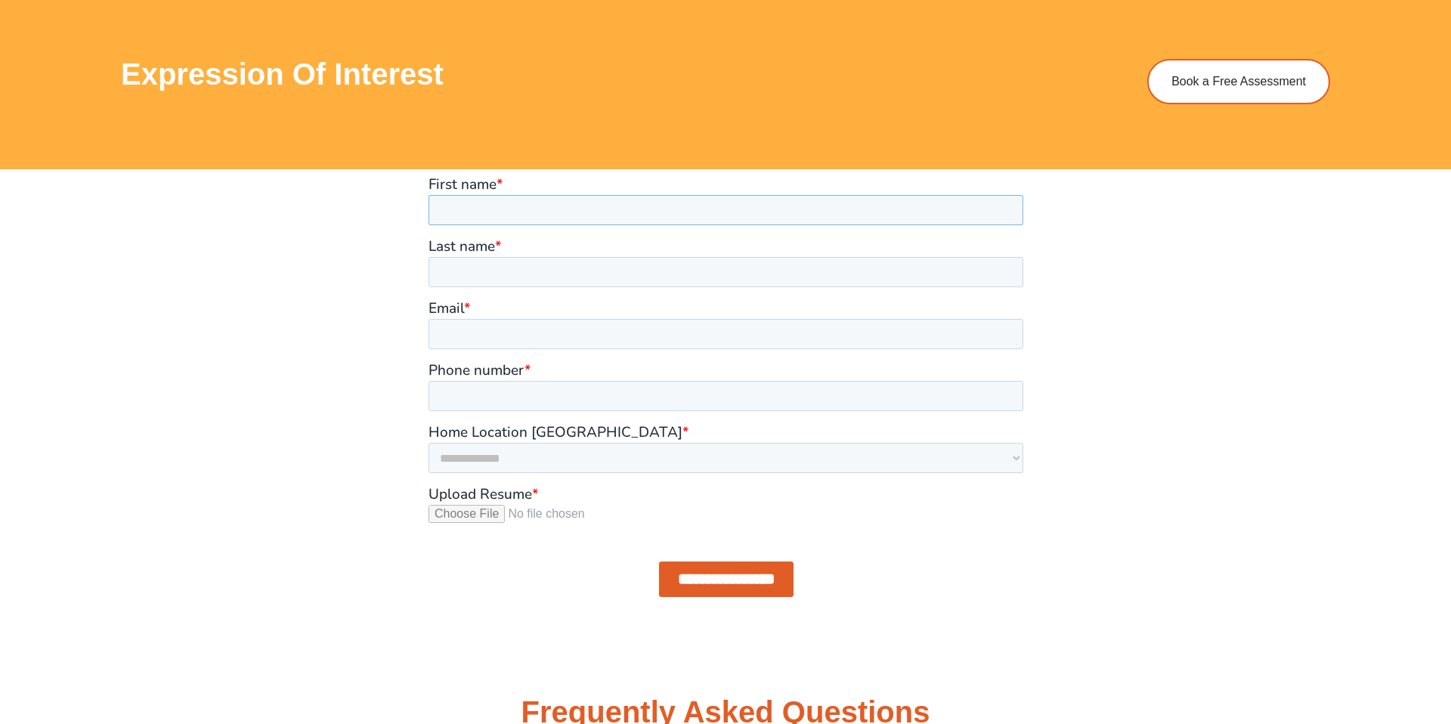
click at [526, 224] on input "First name *" at bounding box center [725, 210] width 595 height 30
type input "*******"
click at [547, 265] on input "Last name *" at bounding box center [725, 272] width 595 height 30
type input "***"
type input "**********"
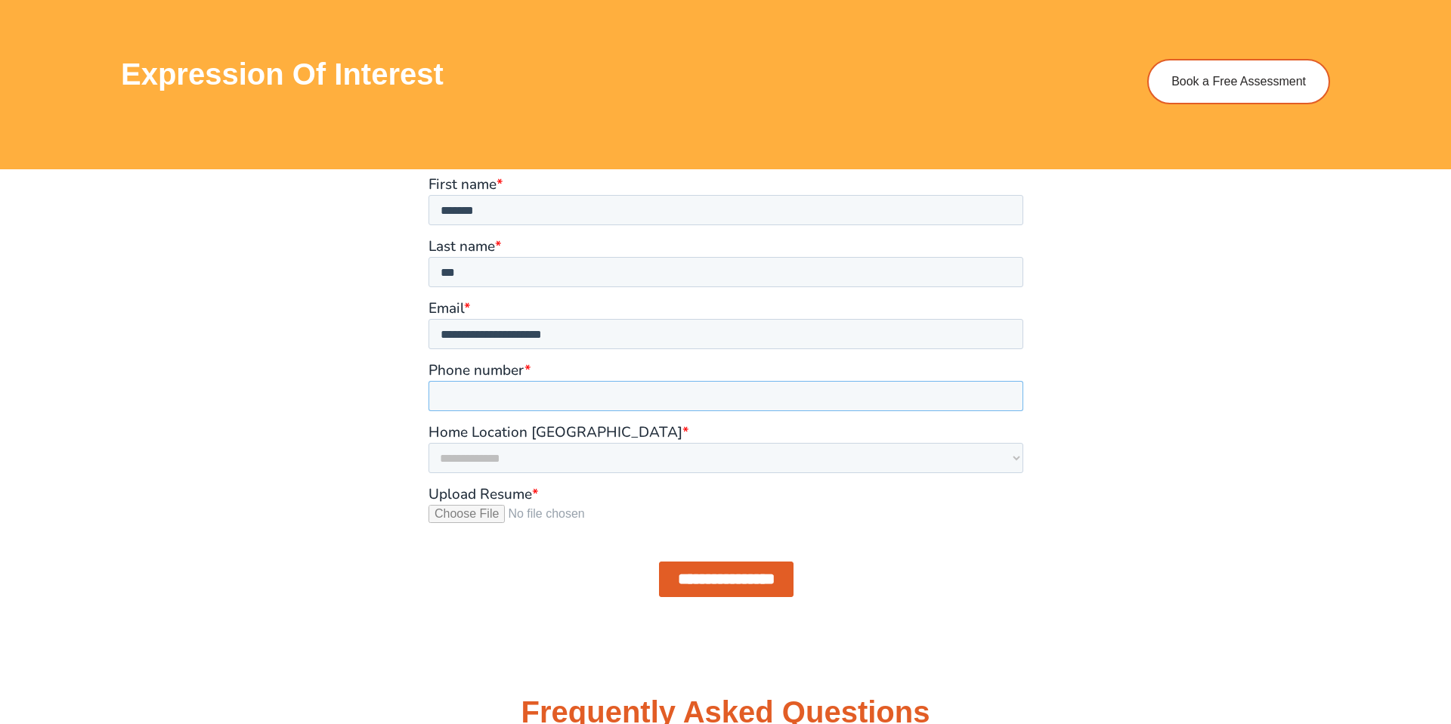
click at [543, 390] on input "Phone number *" at bounding box center [725, 396] width 595 height 30
type input "**********"
click at [478, 450] on select "**********" at bounding box center [725, 458] width 595 height 30
select select "*********"
click at [428, 443] on select "**********" at bounding box center [725, 458] width 595 height 30
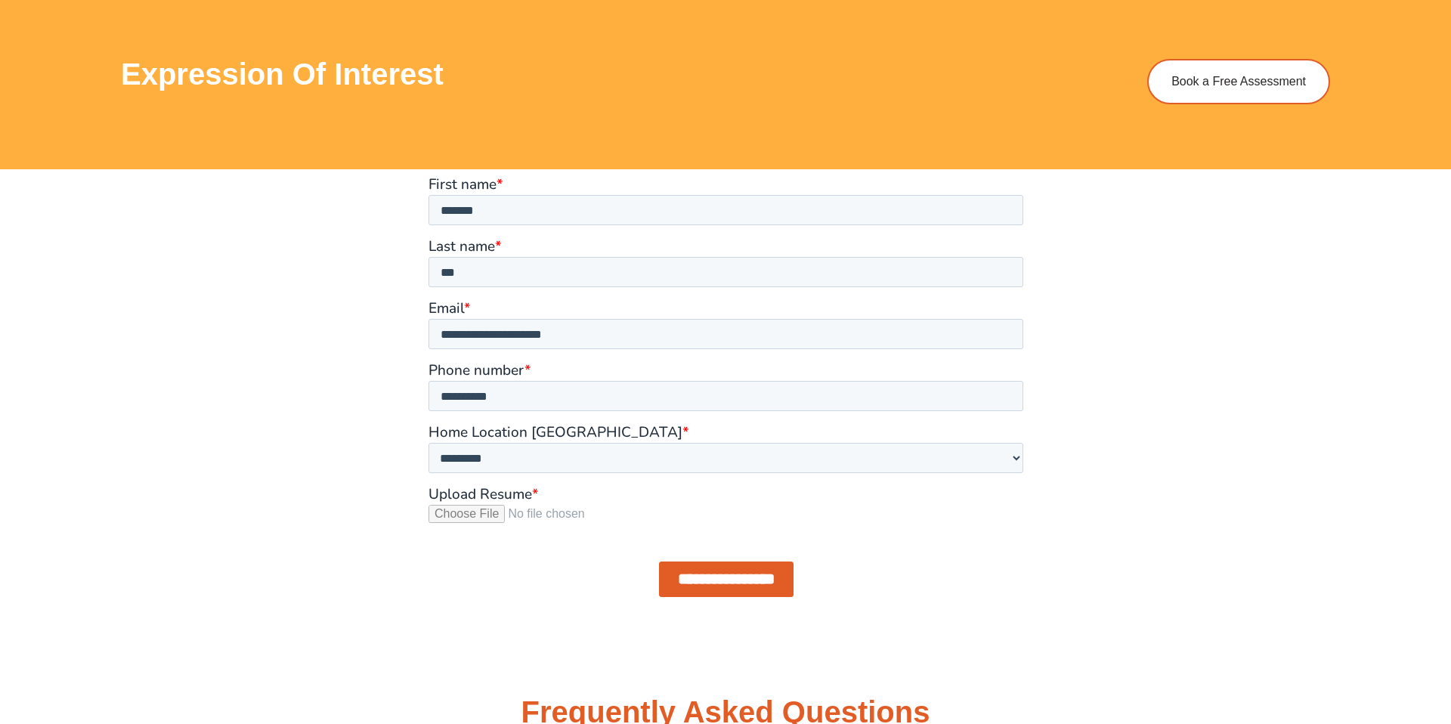
click at [487, 506] on input "Upload Resume *" at bounding box center [725, 520] width 595 height 30
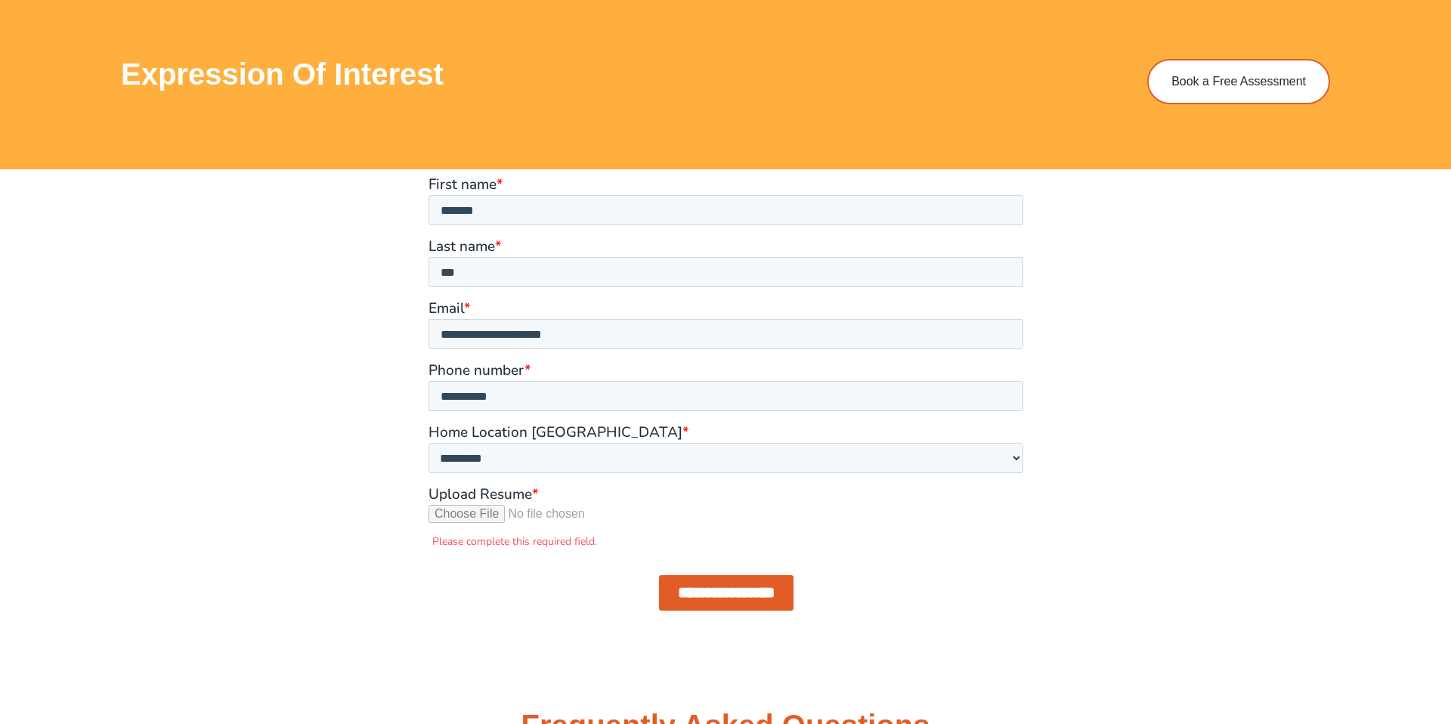
type input "**********"
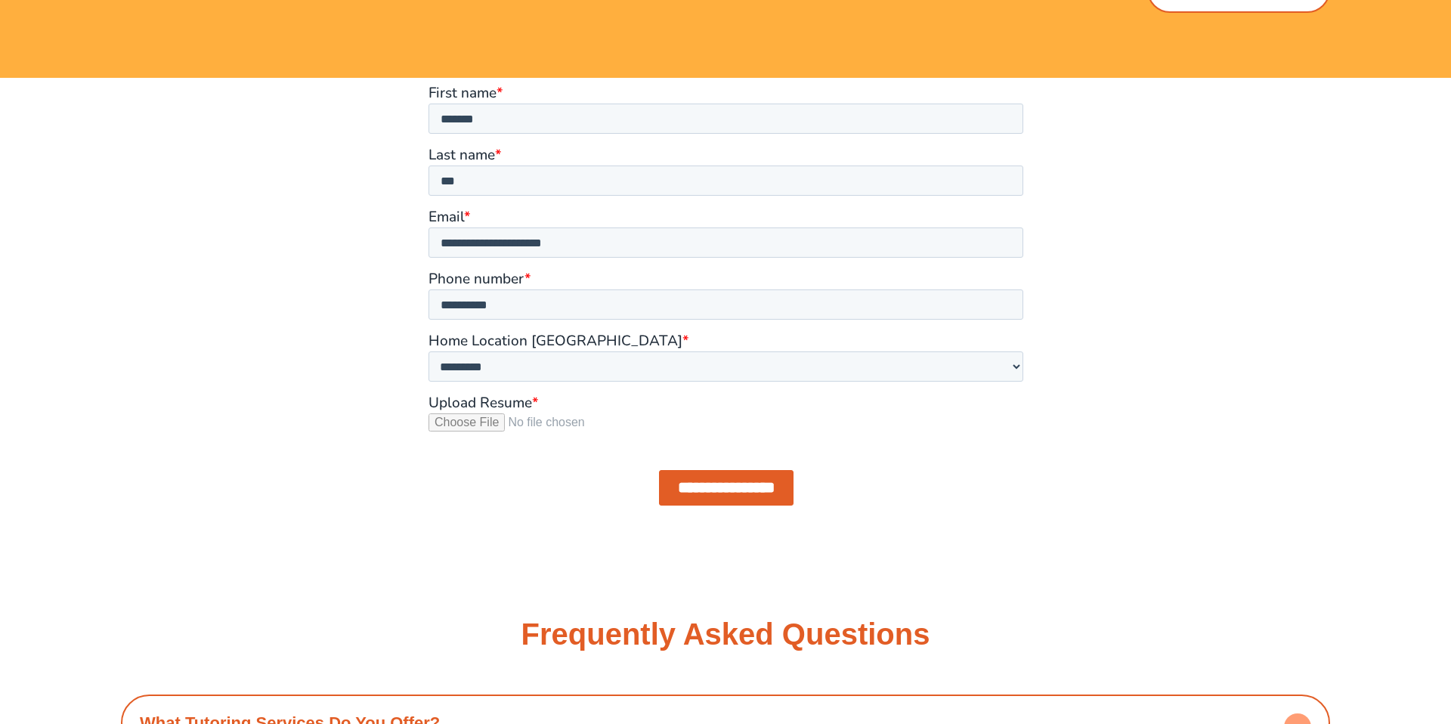
scroll to position [1431, 0]
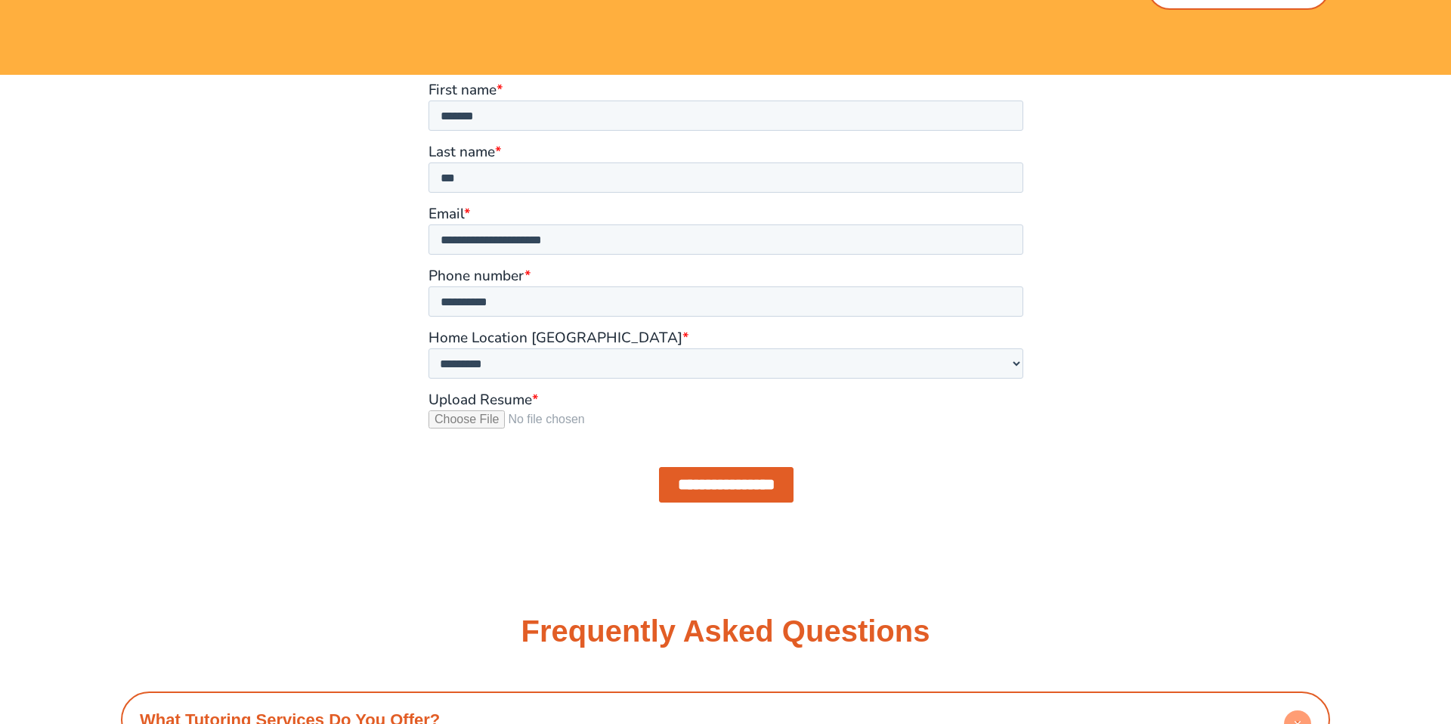
click at [726, 464] on div "**********" at bounding box center [725, 484] width 595 height 61
click at [728, 480] on input "**********" at bounding box center [725, 485] width 135 height 36
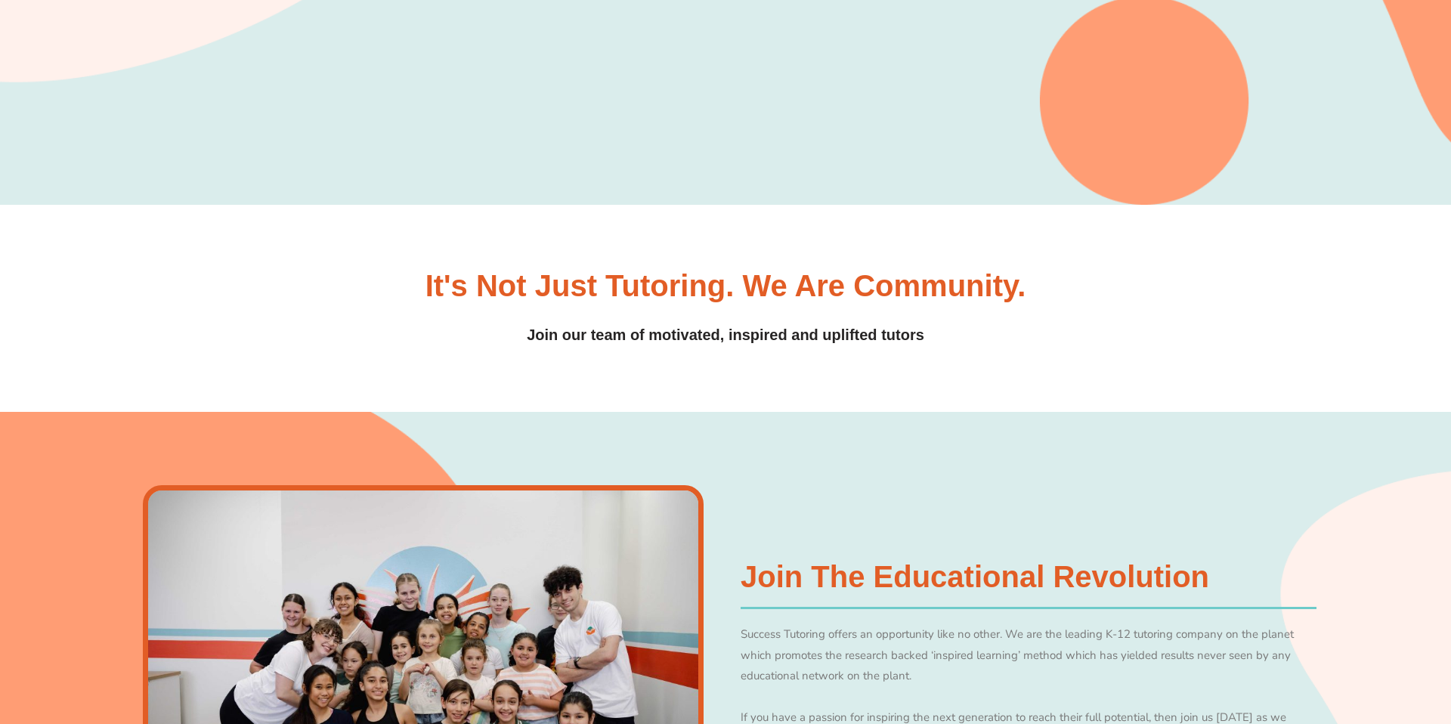
scroll to position [0, 0]
